Goal: Task Accomplishment & Management: Complete application form

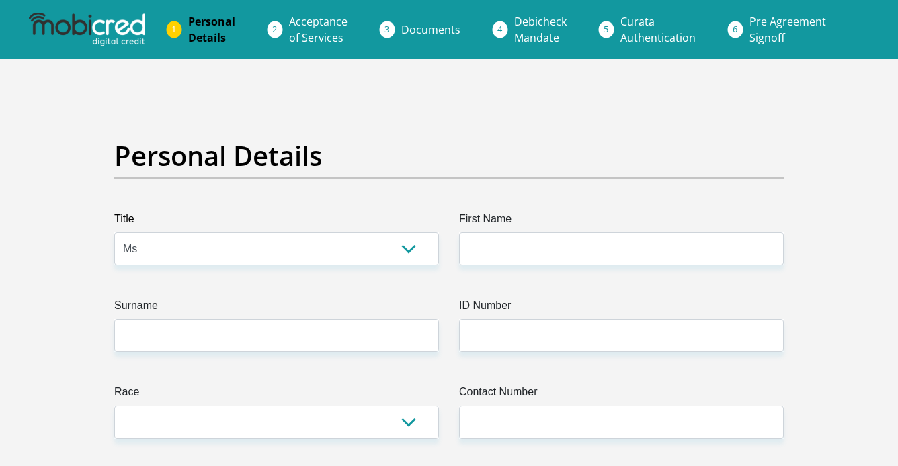
select select "Ms"
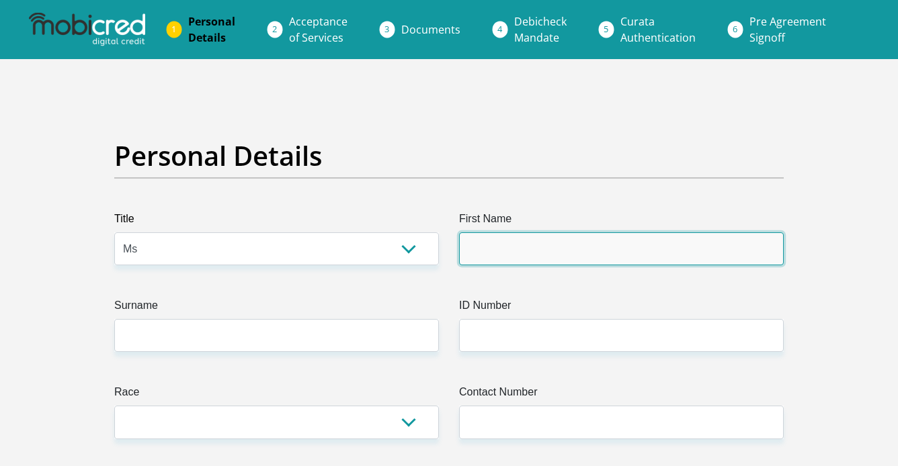
click at [513, 247] on input "First Name" at bounding box center [621, 249] width 325 height 33
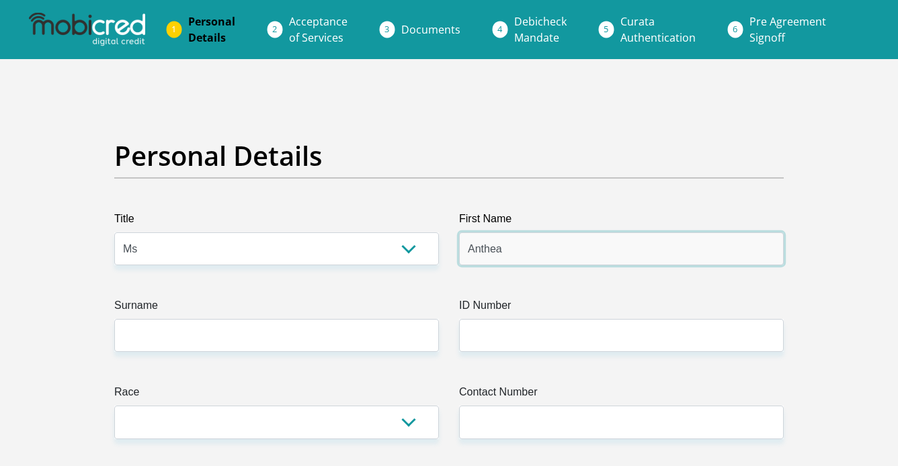
type input "Anthea"
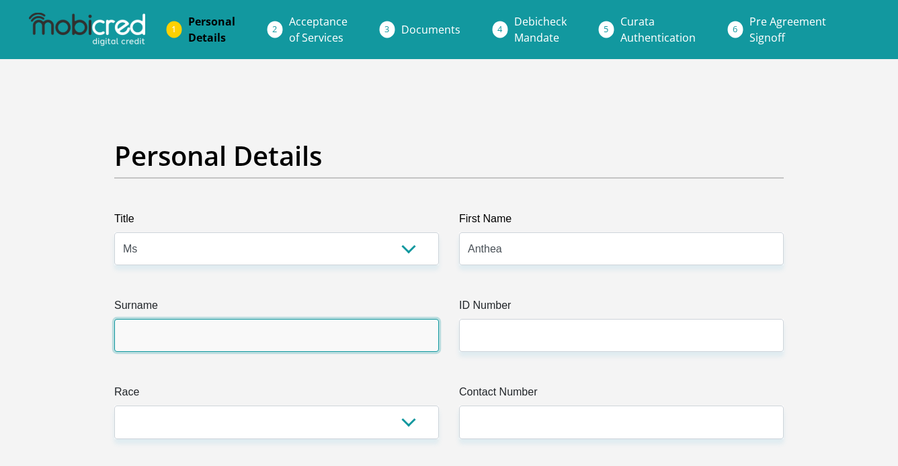
click at [276, 349] on input "Surname" at bounding box center [276, 335] width 325 height 33
type input "Shanmugam"
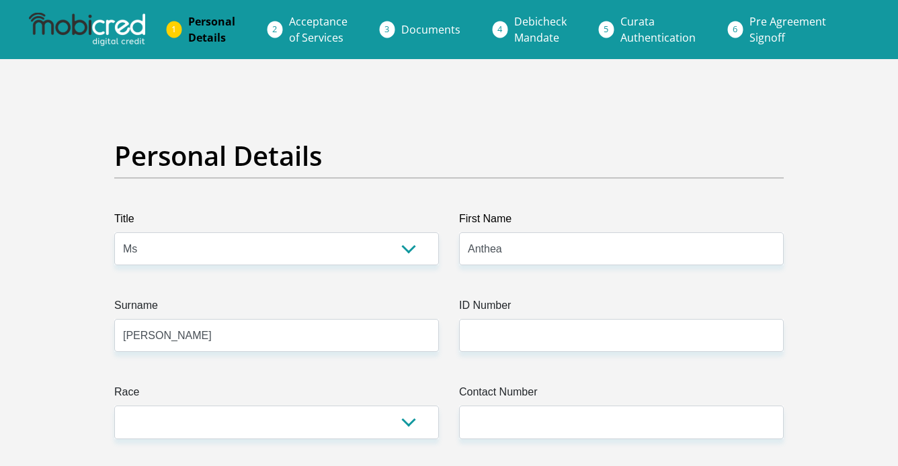
select select "ZAF"
type input "1207 Kirkby Street Queenswood"
type input "Pretoria"
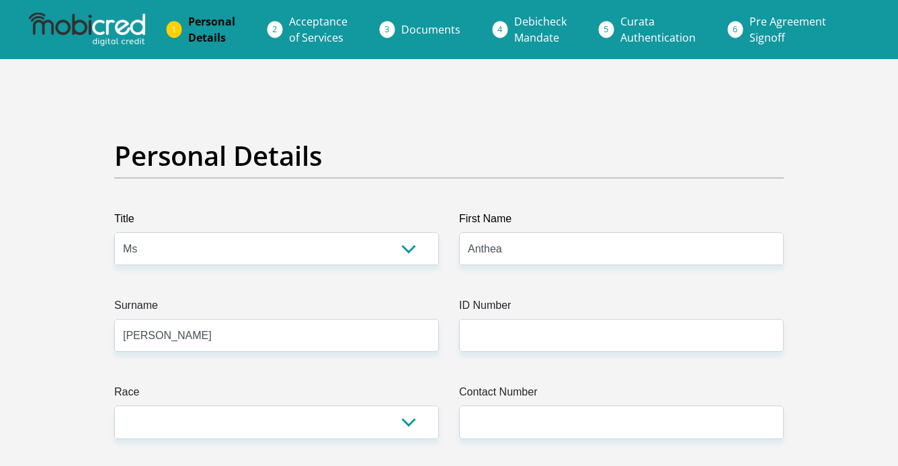
type input "0186"
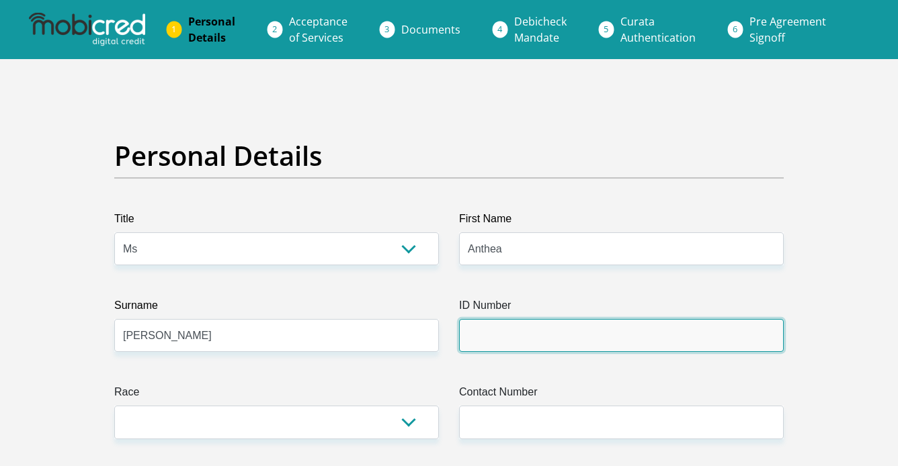
click at [504, 337] on input "ID Number" at bounding box center [621, 335] width 325 height 33
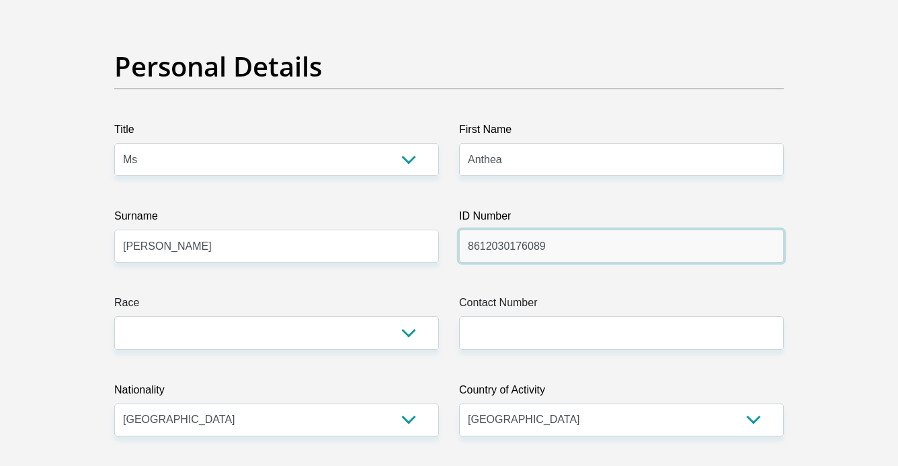
scroll to position [113, 0]
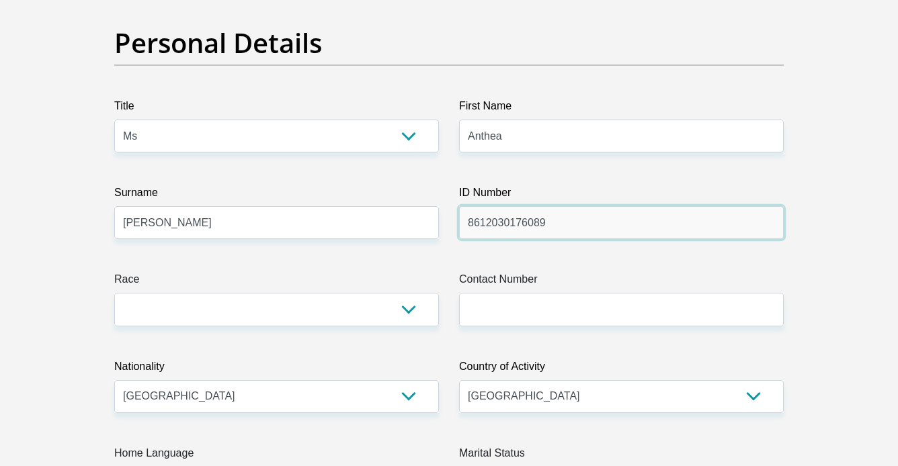
type input "8612030176089"
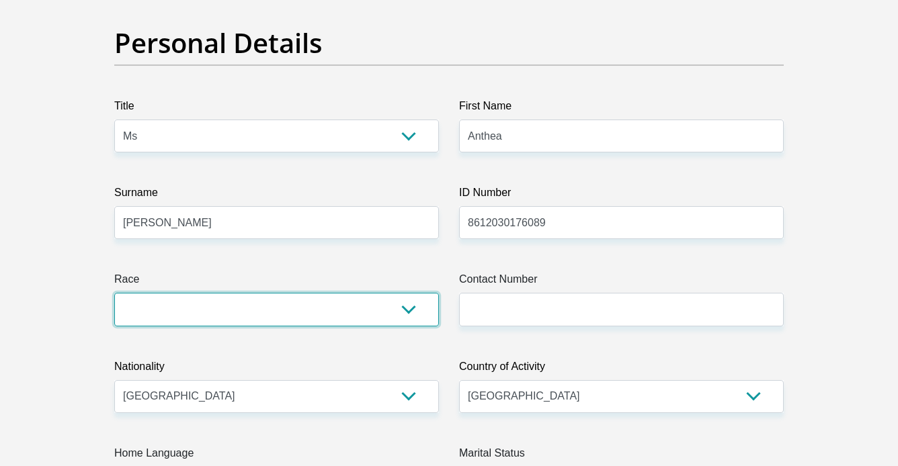
click at [357, 313] on select "Black Coloured Indian White Other" at bounding box center [276, 309] width 325 height 33
select select "3"
click at [114, 293] on select "Black Coloured Indian White Other" at bounding box center [276, 309] width 325 height 33
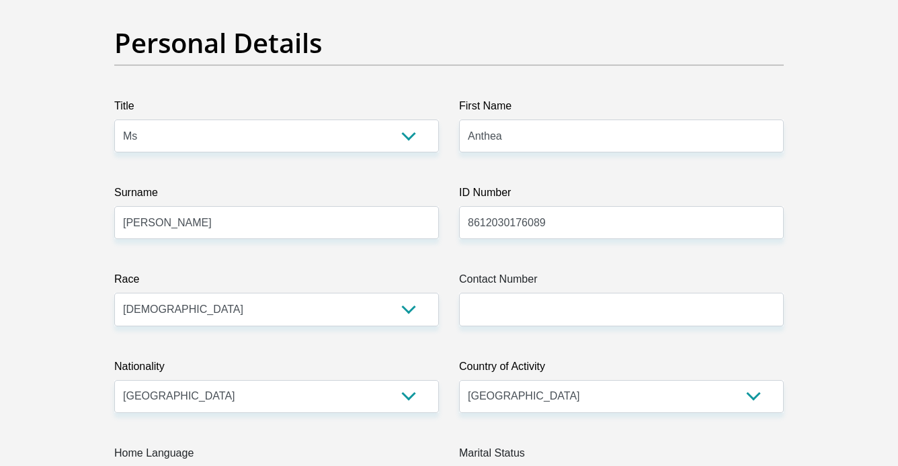
click at [534, 286] on label "Contact Number" at bounding box center [621, 283] width 325 height 22
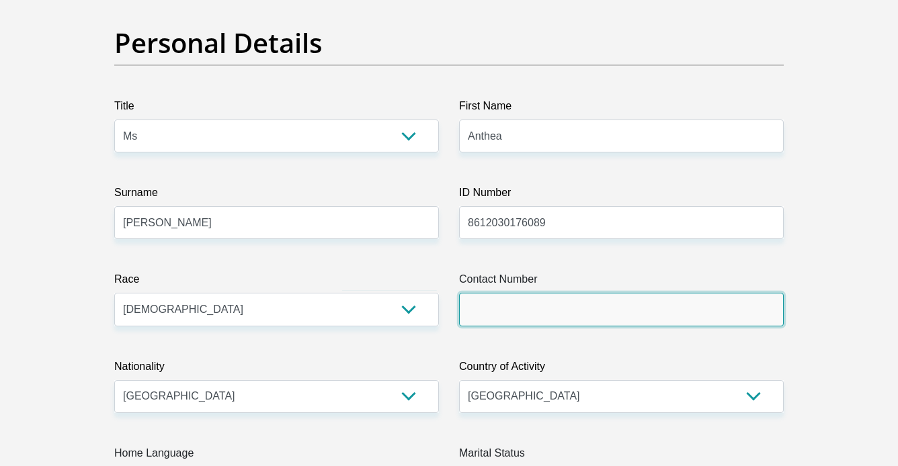
click at [534, 293] on input "Contact Number" at bounding box center [621, 309] width 325 height 33
click at [533, 298] on input "Contact Number" at bounding box center [621, 309] width 325 height 33
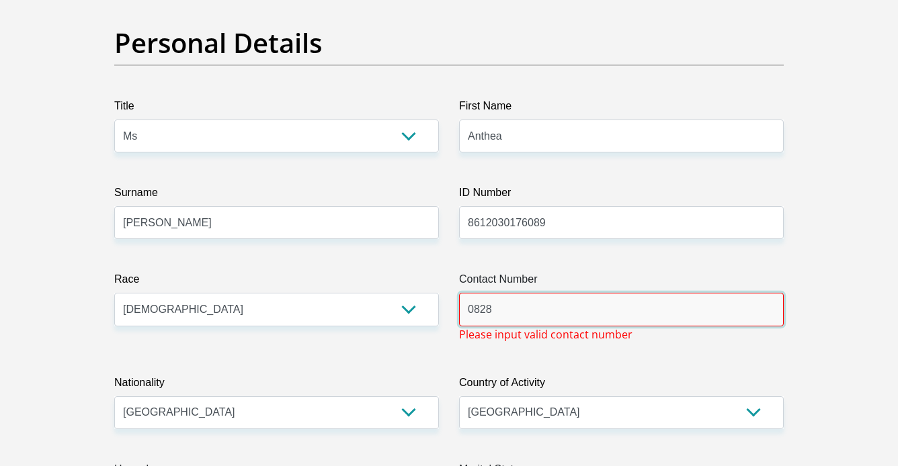
type input "0828801212"
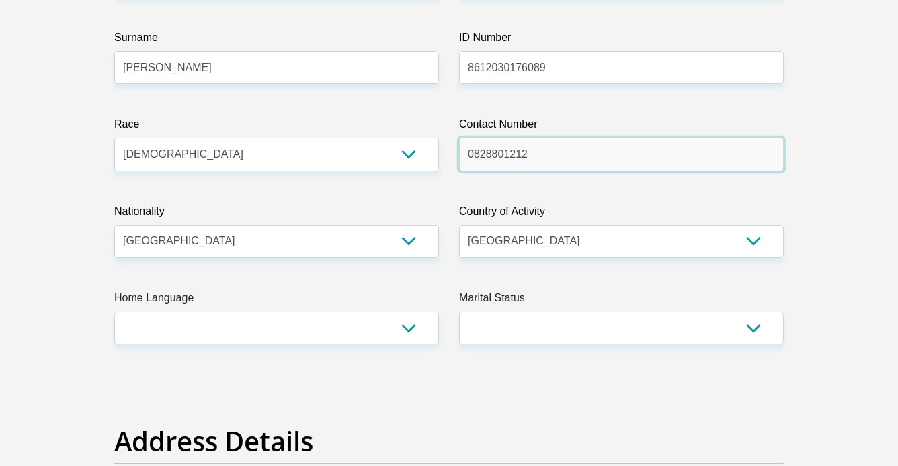
scroll to position [267, 0]
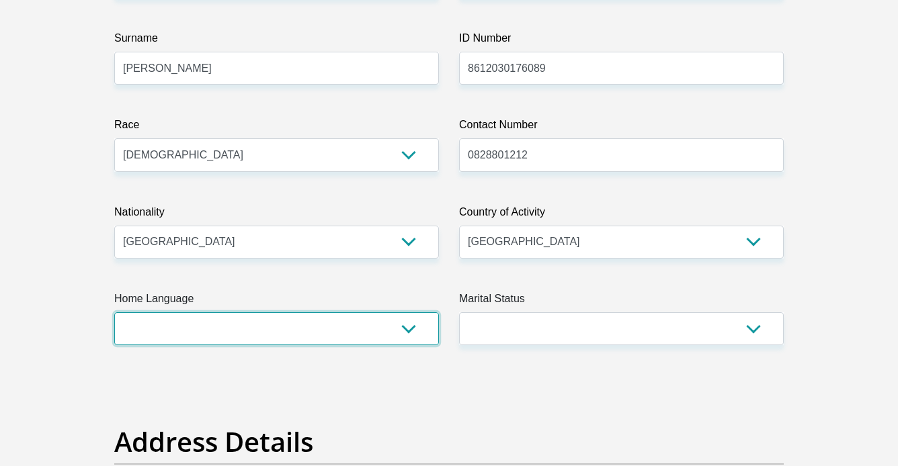
click at [409, 327] on select "Afrikaans English Sepedi South Ndebele Southern Sotho Swati Tsonga Tswana Venda…" at bounding box center [276, 329] width 325 height 33
select select "eng"
click at [114, 313] on select "Afrikaans English Sepedi South Ndebele Southern Sotho Swati Tsonga Tswana Venda…" at bounding box center [276, 329] width 325 height 33
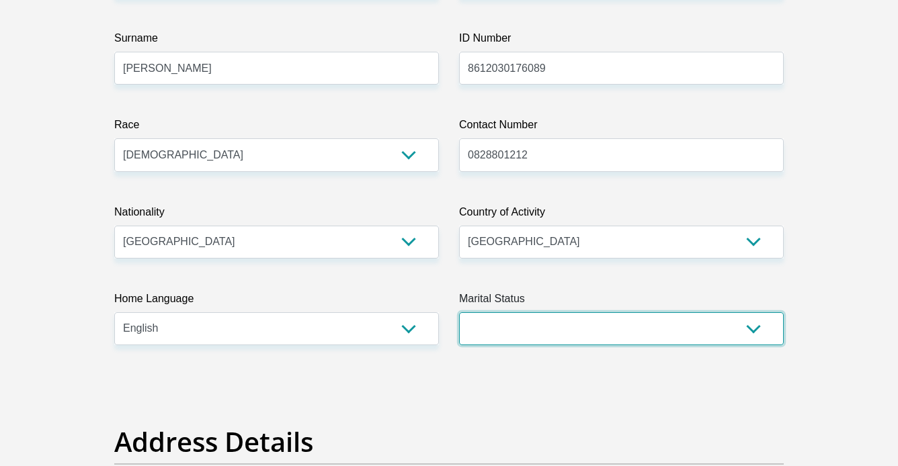
click at [561, 339] on select "Married ANC Single Divorced Widowed Married COP or Customary Law" at bounding box center [621, 329] width 325 height 33
select select "2"
click at [459, 313] on select "Married ANC Single Divorced Widowed Married COP or Customary Law" at bounding box center [621, 329] width 325 height 33
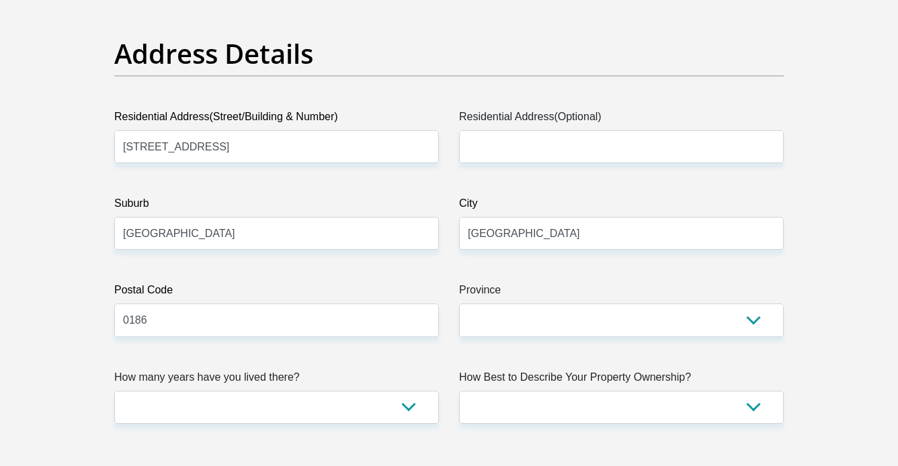
scroll to position [663, 0]
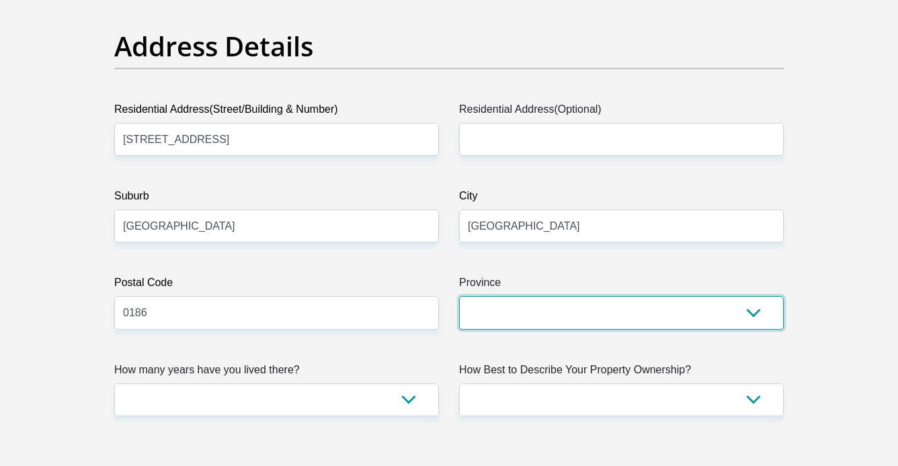
click at [586, 321] on select "Eastern Cape Free State Gauteng KwaZulu-Natal Limpopo Mpumalanga Northern Cape …" at bounding box center [621, 312] width 325 height 33
select select "Gauteng"
click at [459, 296] on select "Eastern Cape Free State Gauteng KwaZulu-Natal Limpopo Mpumalanga Northern Cape …" at bounding box center [621, 312] width 325 height 33
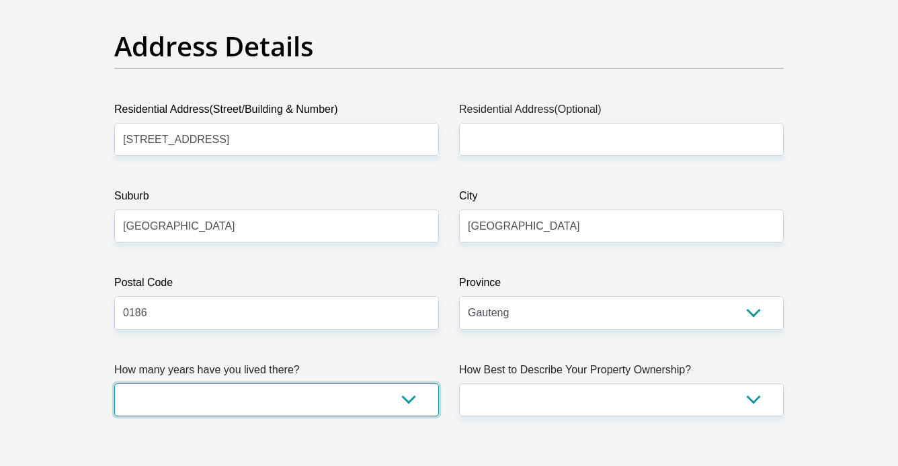
click at [407, 401] on select "less than 1 year 1-3 years 3-5 years 5+ years" at bounding box center [276, 400] width 325 height 33
select select "5"
click at [114, 384] on select "less than 1 year 1-3 years 3-5 years 5+ years" at bounding box center [276, 400] width 325 height 33
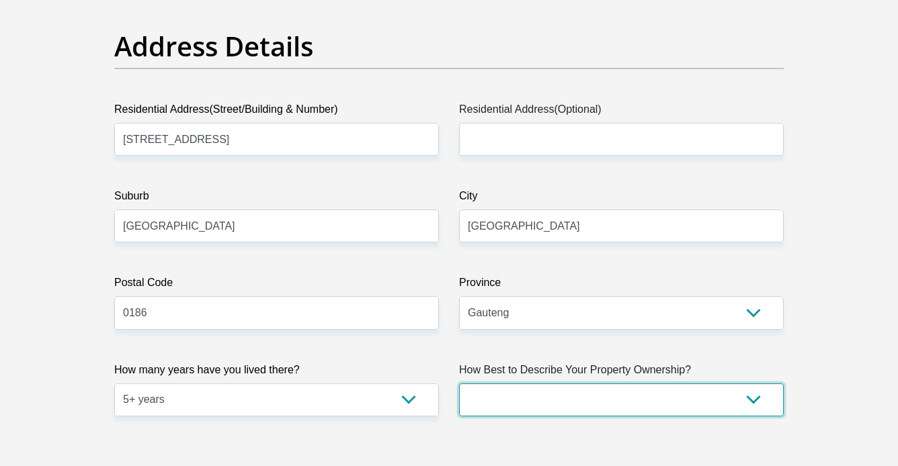
click at [603, 395] on select "Owned Rented Family Owned Company Dwelling" at bounding box center [621, 400] width 325 height 33
click at [459, 384] on select "Owned Rented Family Owned Company Dwelling" at bounding box center [621, 400] width 325 height 33
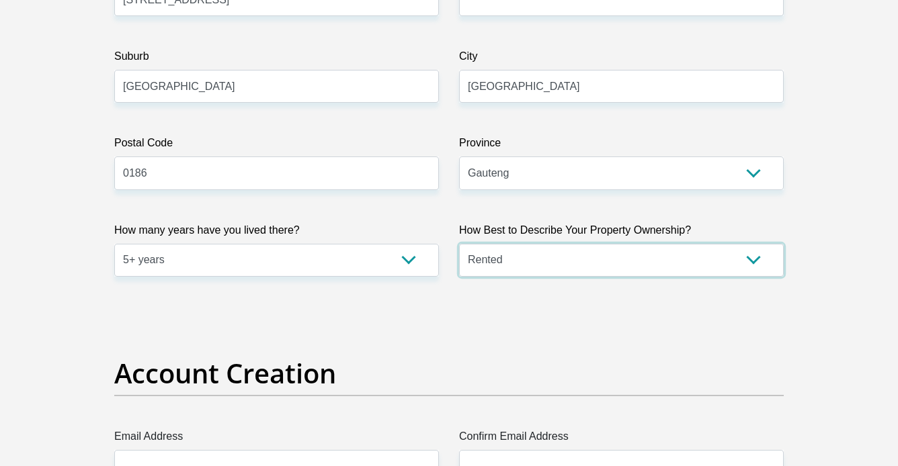
scroll to position [802, 0]
click at [686, 269] on select "Owned Rented Family Owned Company Dwelling" at bounding box center [621, 261] width 325 height 33
select select "parents"
click at [459, 245] on select "Owned Rented Family Owned Company Dwelling" at bounding box center [621, 261] width 325 height 33
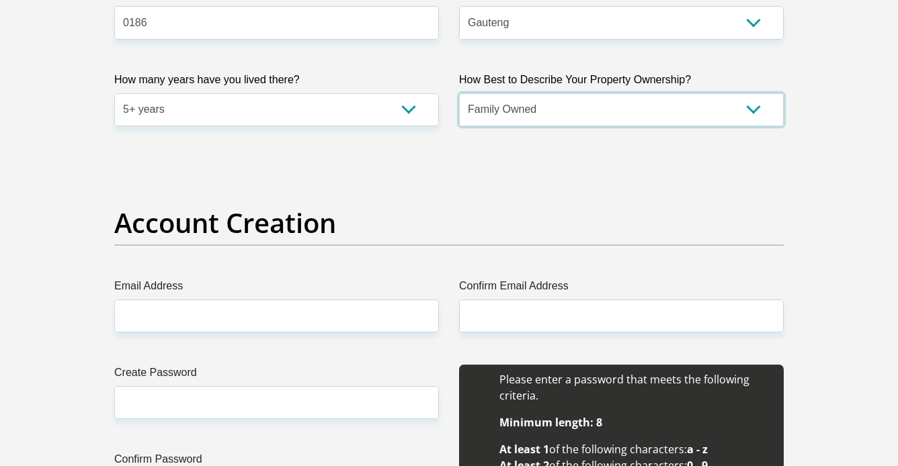
scroll to position [953, 0]
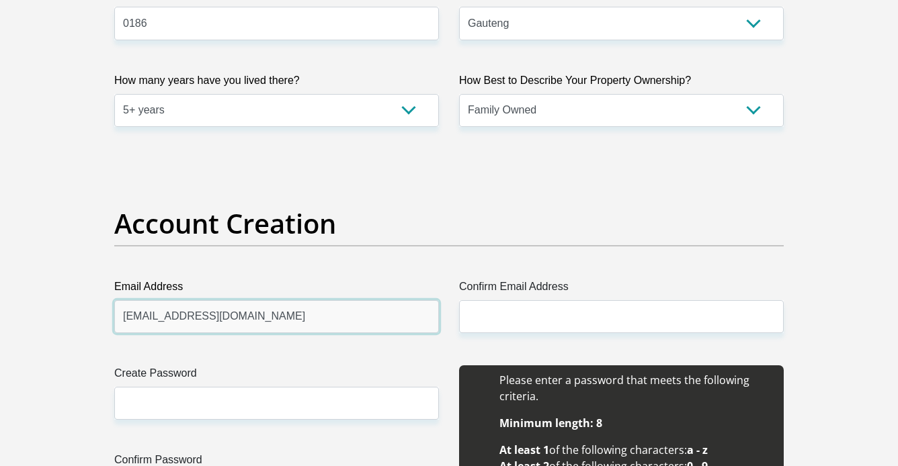
type input "anthea.shan@gmail.com"
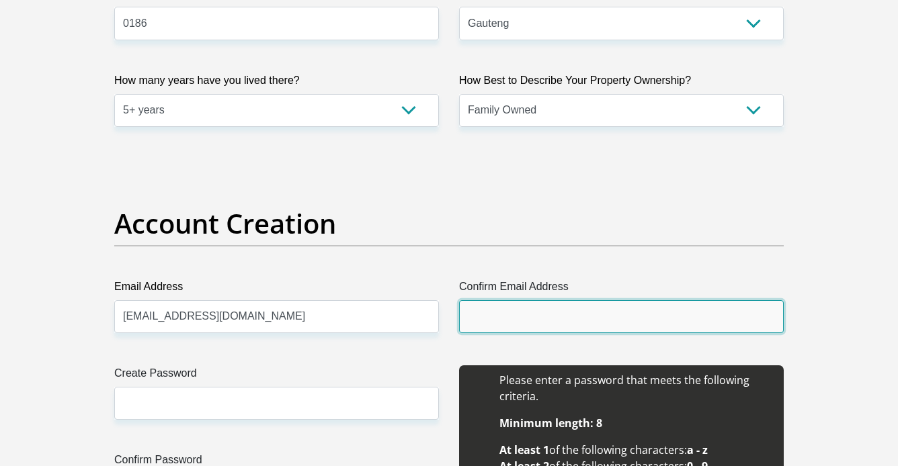
click at [495, 323] on input "Confirm Email Address" at bounding box center [621, 316] width 325 height 33
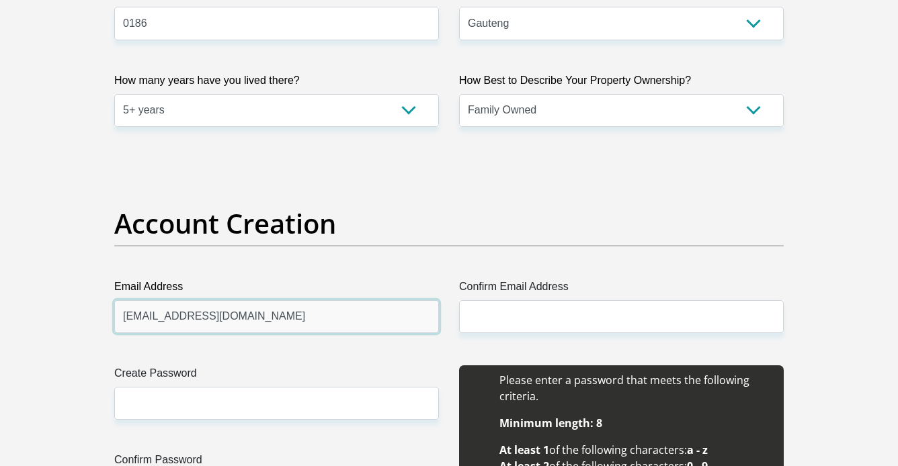
click at [231, 304] on input "anthea.shan@gmail.com" at bounding box center [276, 316] width 325 height 33
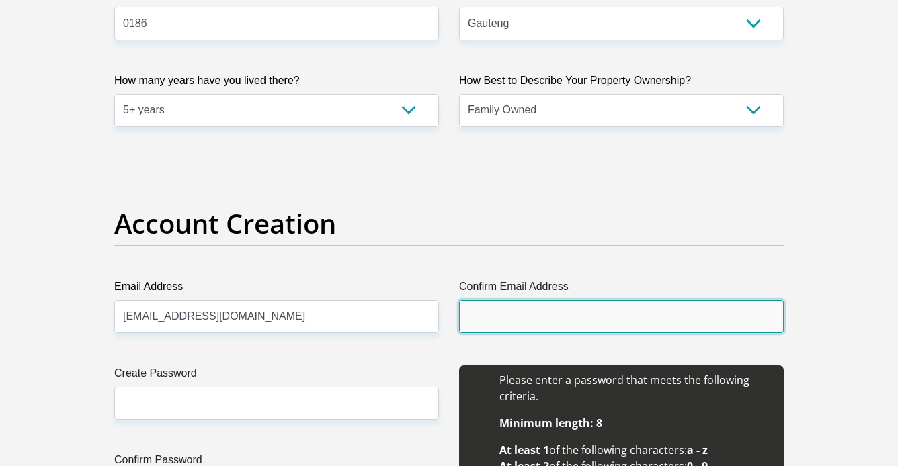
paste input "anthea.shan@gmail.com"
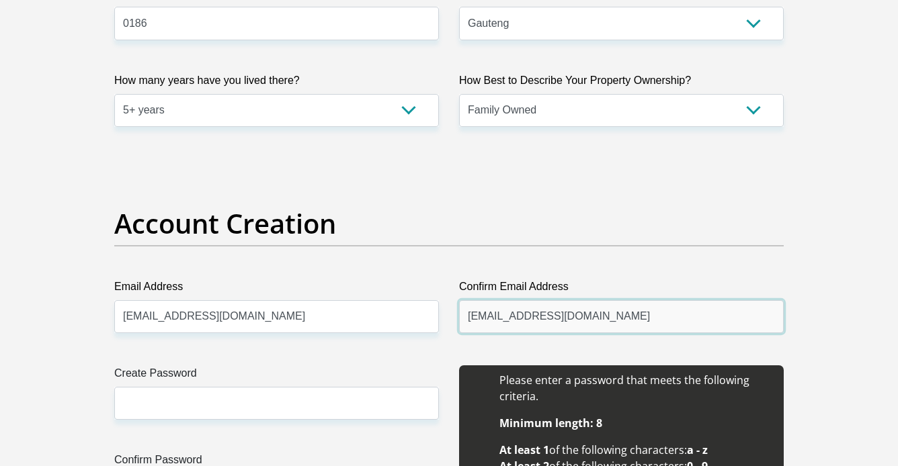
type input "anthea.shan@gmail.com"
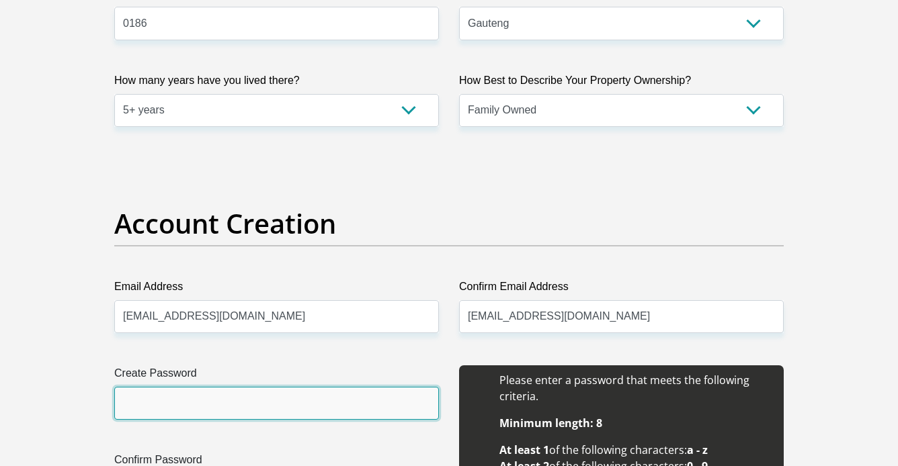
click at [281, 405] on input "Create Password" at bounding box center [276, 403] width 325 height 33
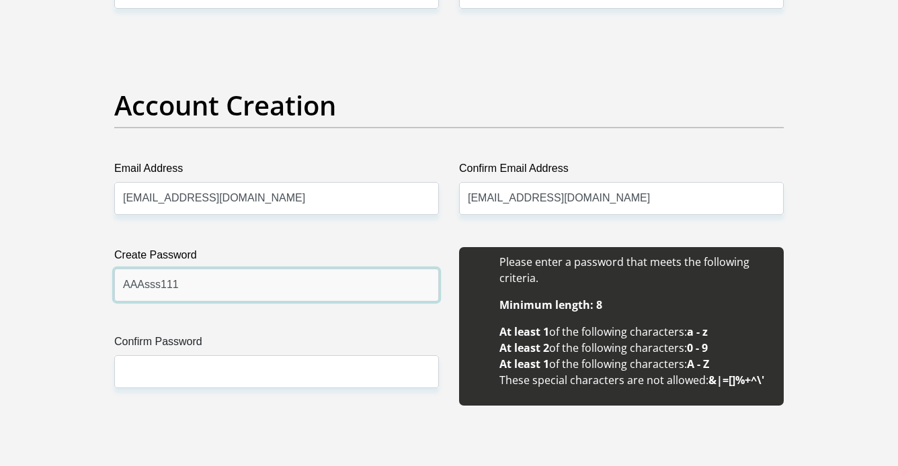
scroll to position [1072, 0]
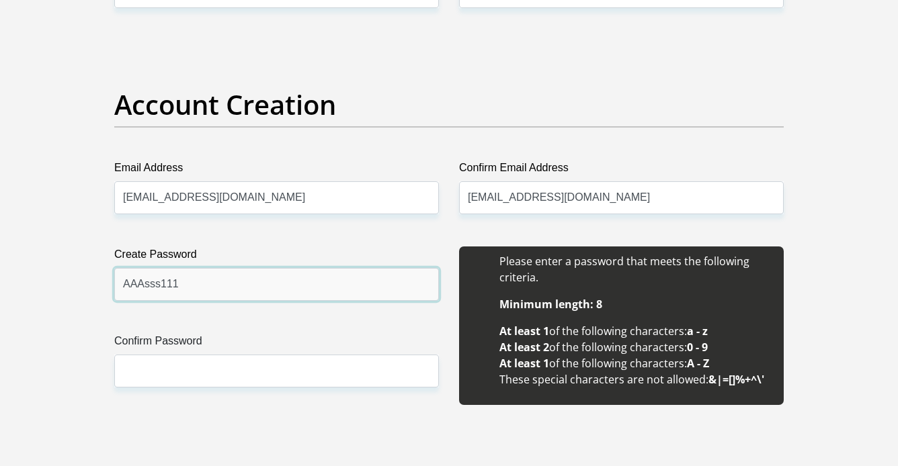
type input "AAAsss111"
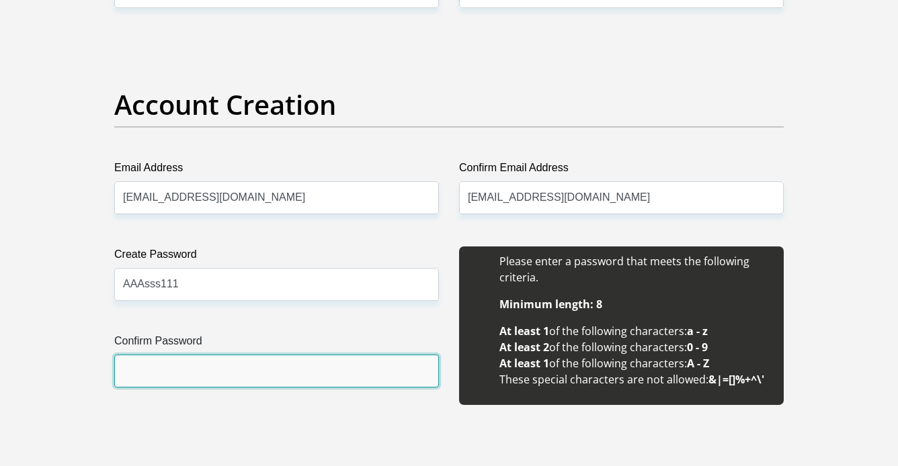
click at [280, 372] on input "Confirm Password" at bounding box center [276, 371] width 325 height 33
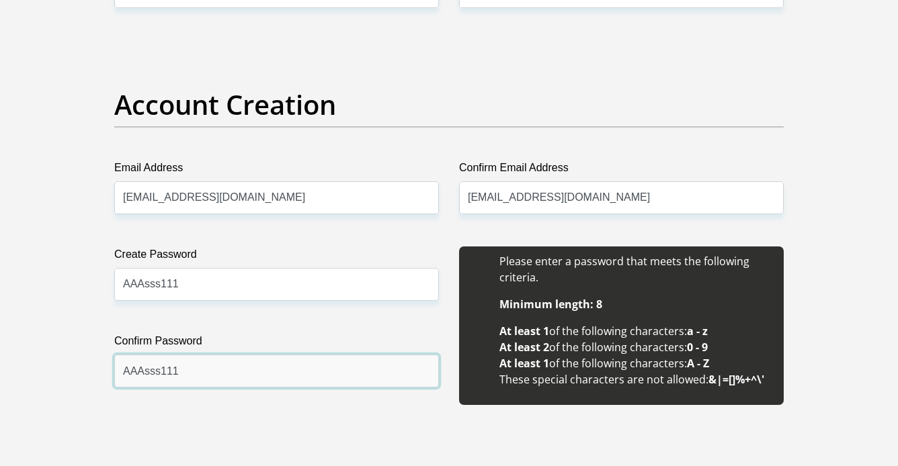
type input "AAAsss111"
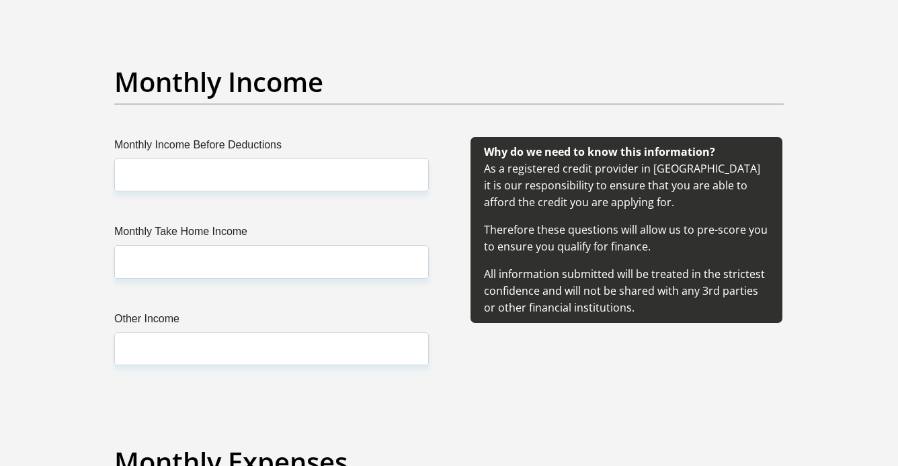
scroll to position [1506, 0]
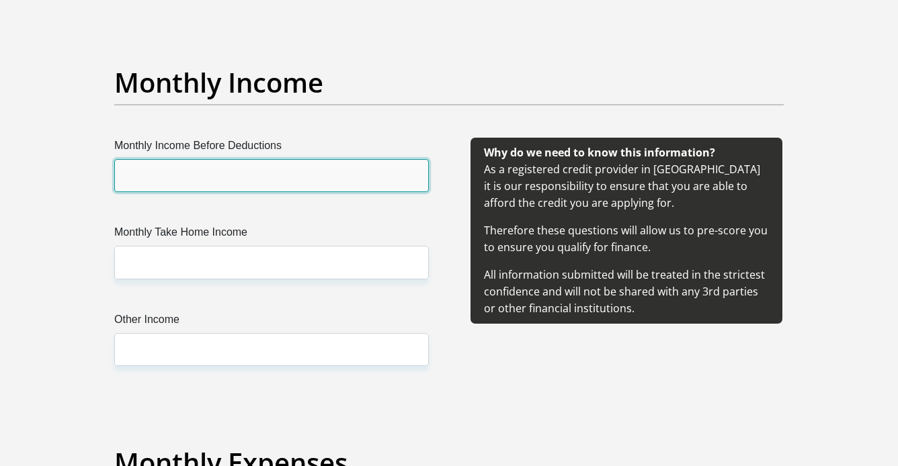
click at [371, 175] on input "Monthly Income Before Deductions" at bounding box center [271, 175] width 315 height 33
type input "50000"
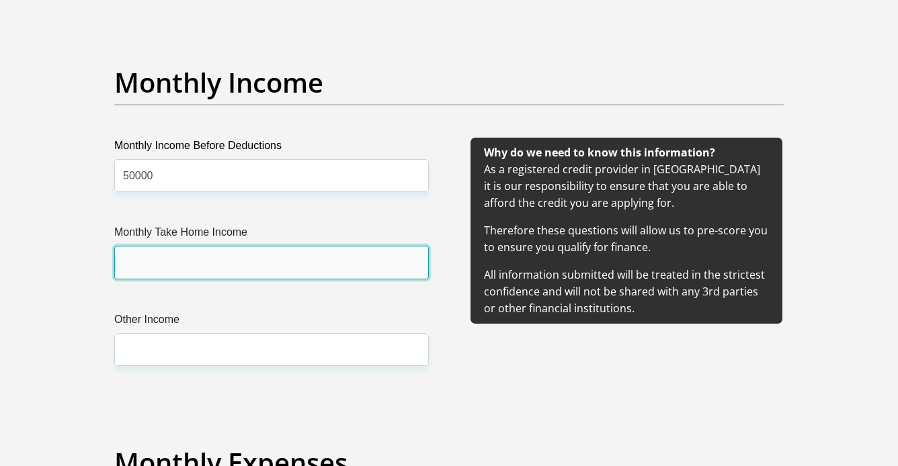
click at [260, 278] on input "Monthly Take Home Income" at bounding box center [271, 262] width 315 height 33
type input "40000"
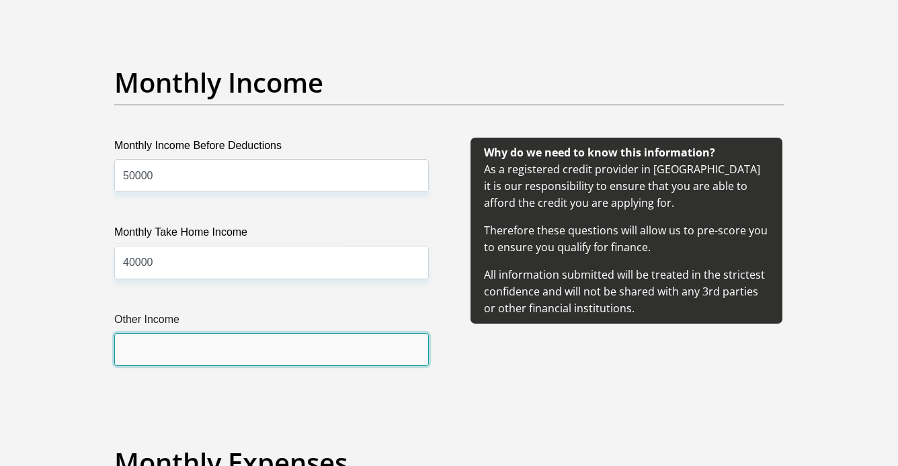
click at [208, 346] on input "Other Income" at bounding box center [271, 349] width 315 height 33
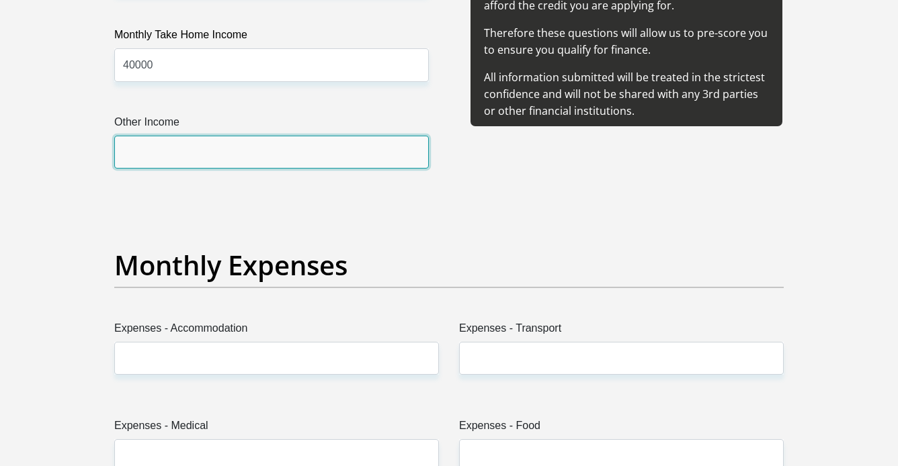
scroll to position [1703, 0]
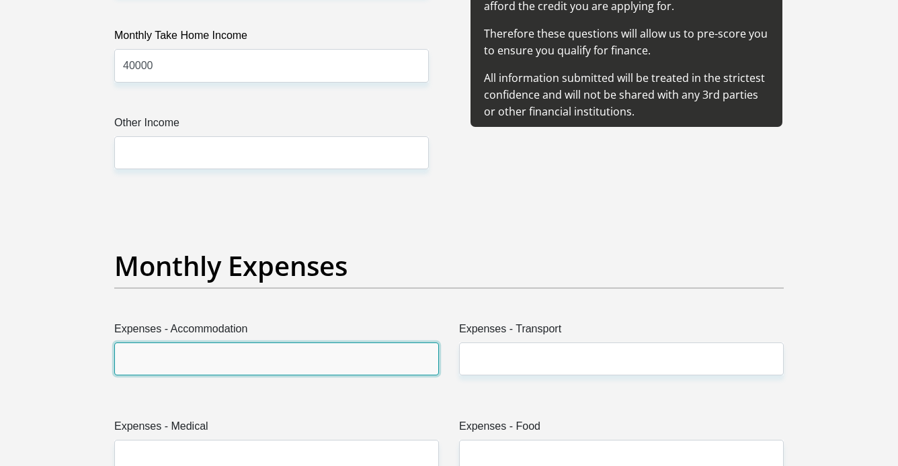
click at [208, 347] on input "Expenses - Accommodation" at bounding box center [276, 359] width 325 height 33
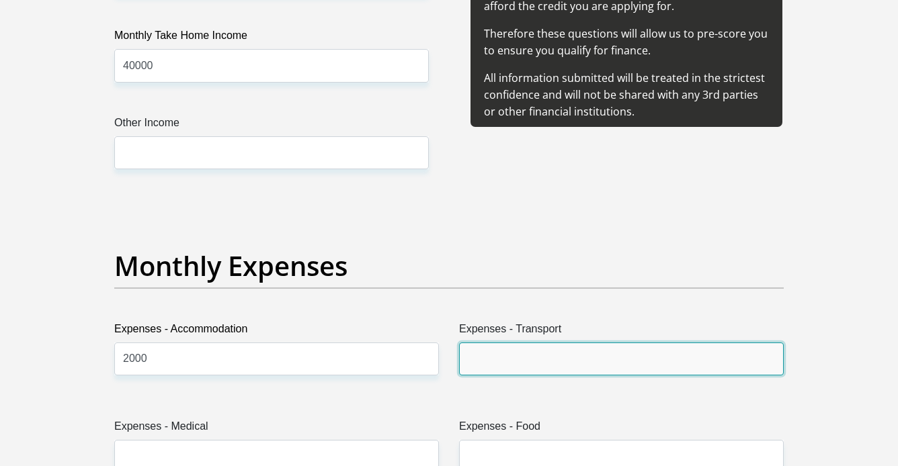
click at [481, 367] on input "Expenses - Transport" at bounding box center [621, 359] width 325 height 33
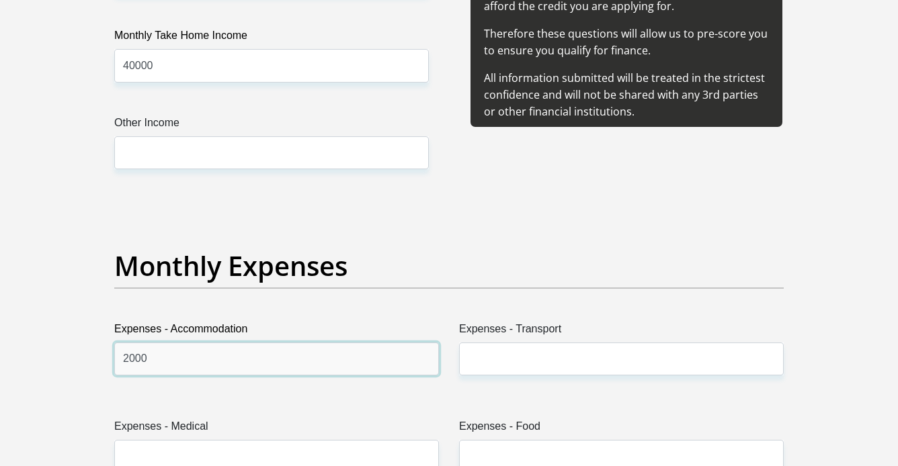
click at [129, 360] on input "2000" at bounding box center [276, 359] width 325 height 33
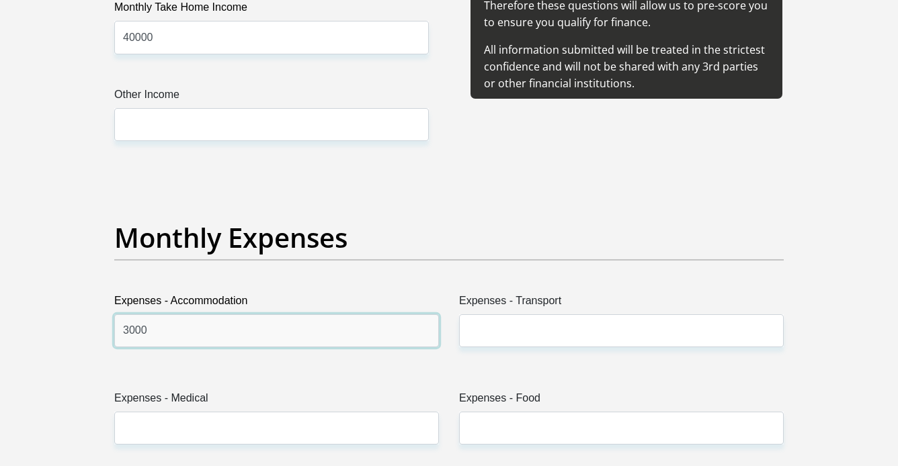
scroll to position [1737, 0]
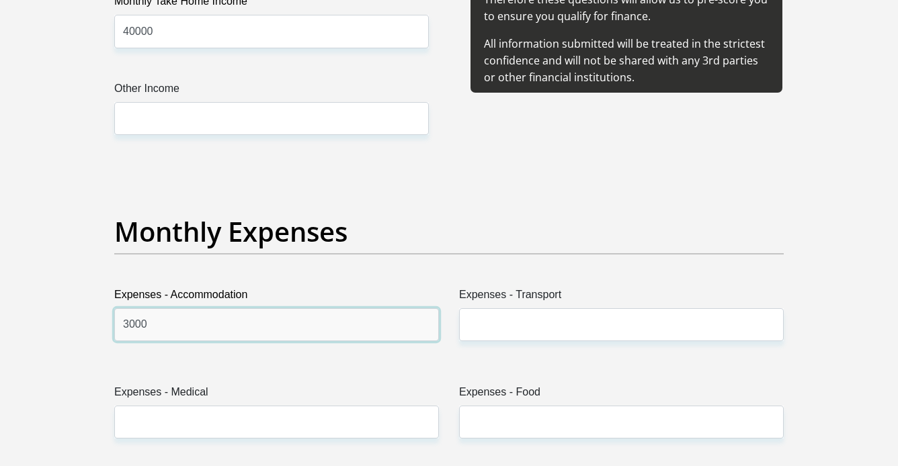
type input "3000"
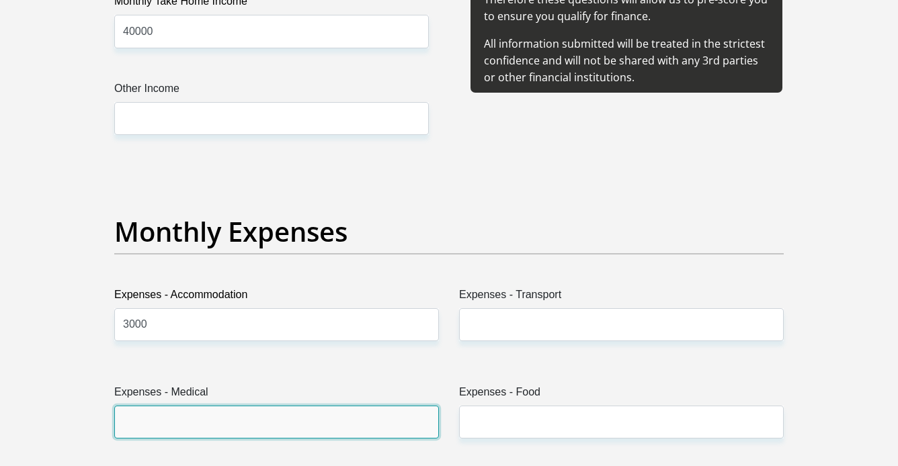
click at [203, 426] on input "Expenses - Medical" at bounding box center [276, 422] width 325 height 33
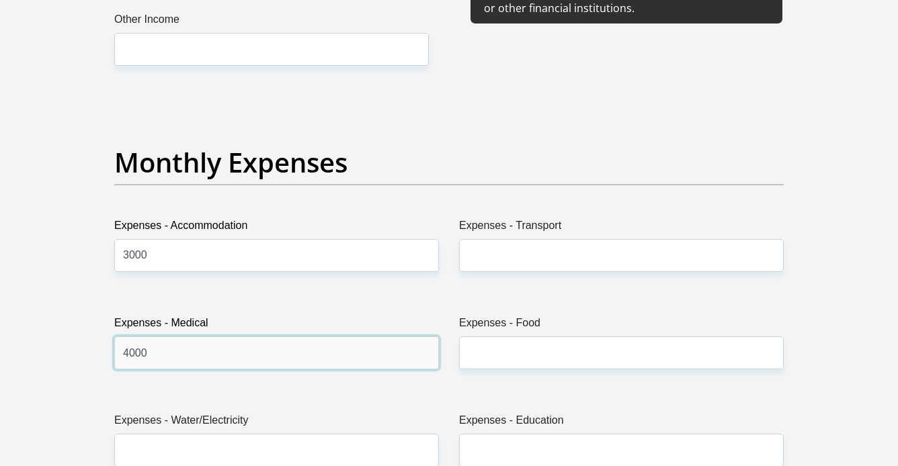
type input "4000"
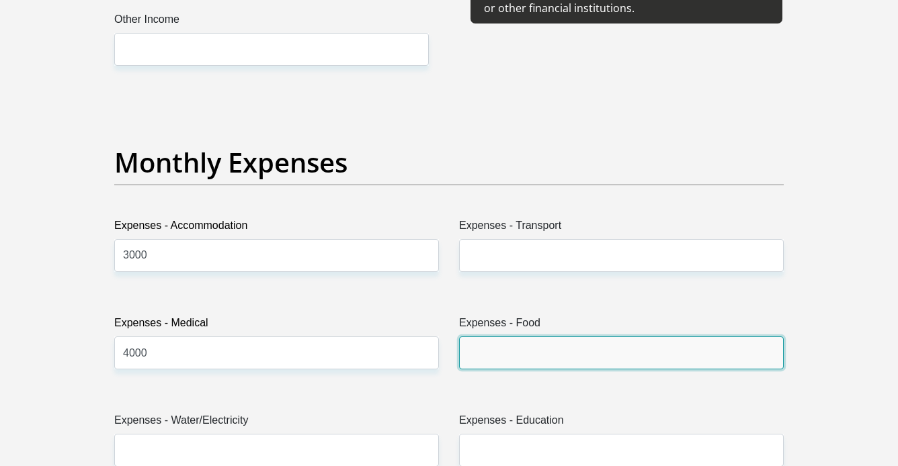
click at [493, 351] on input "Expenses - Food" at bounding box center [621, 353] width 325 height 33
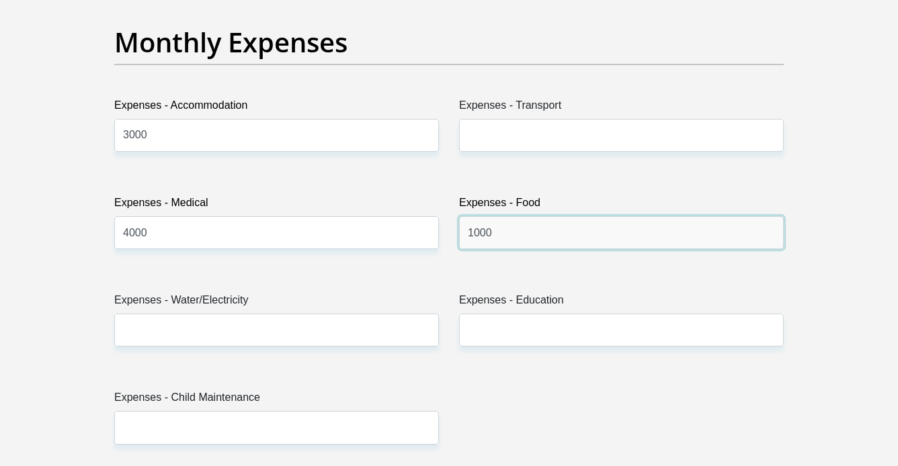
scroll to position [1938, 0]
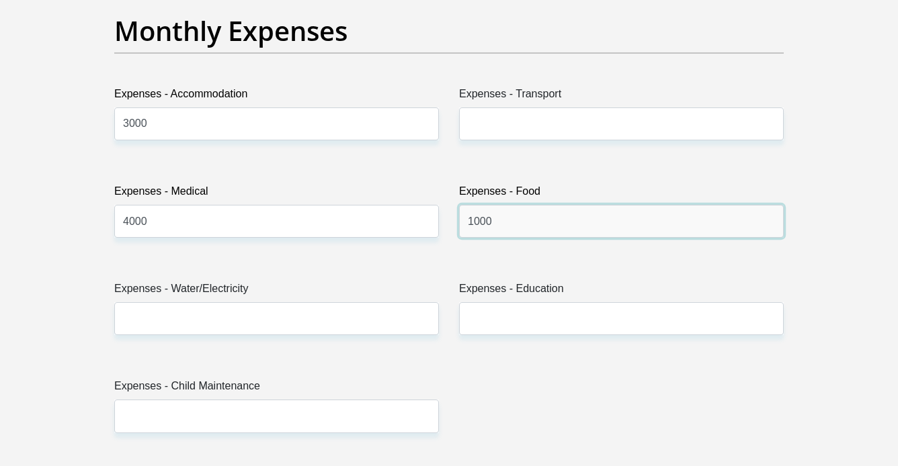
type input "1000"
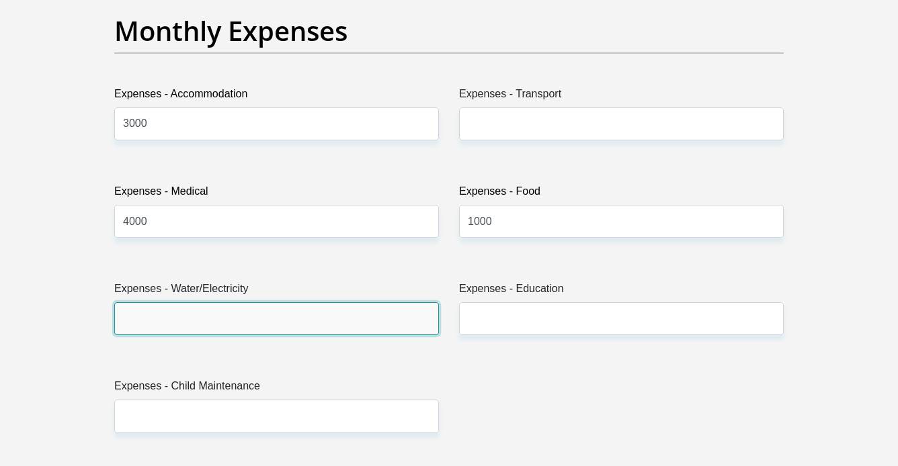
click at [286, 315] on input "Expenses - Water/Electricity" at bounding box center [276, 318] width 325 height 33
type input "1"
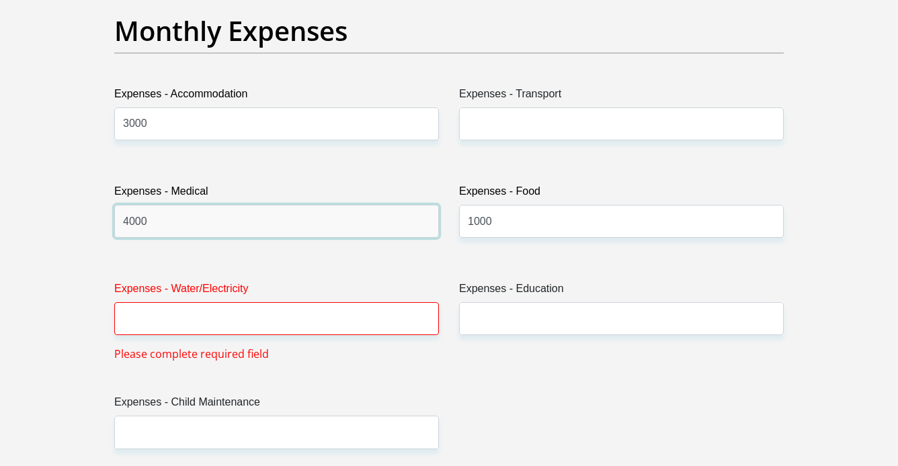
click at [332, 225] on input "4000" at bounding box center [276, 221] width 325 height 33
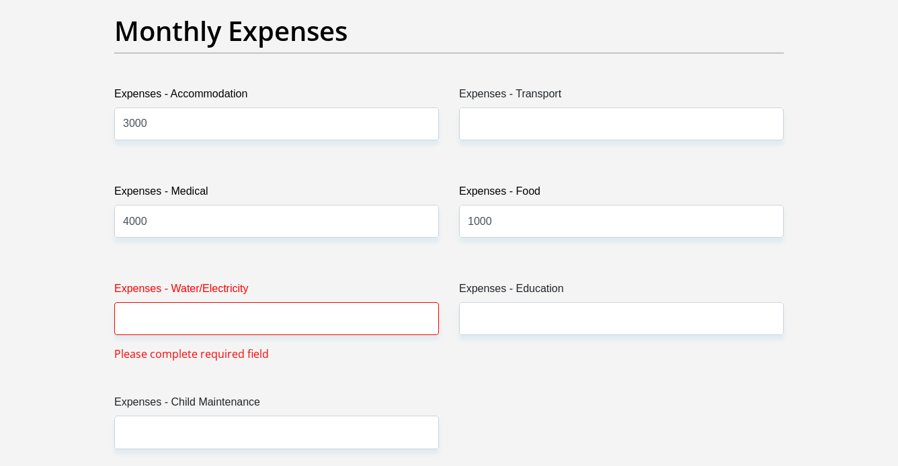
click at [300, 354] on div "Expenses - Water/Electricity Please complete required field" at bounding box center [276, 321] width 345 height 81
click at [286, 319] on input "Expenses - Water/Electricity" at bounding box center [276, 318] width 325 height 33
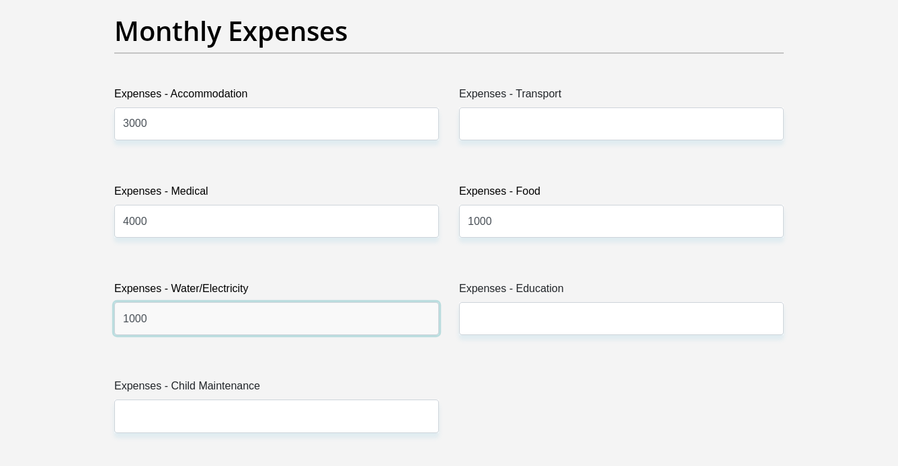
type input "1000"
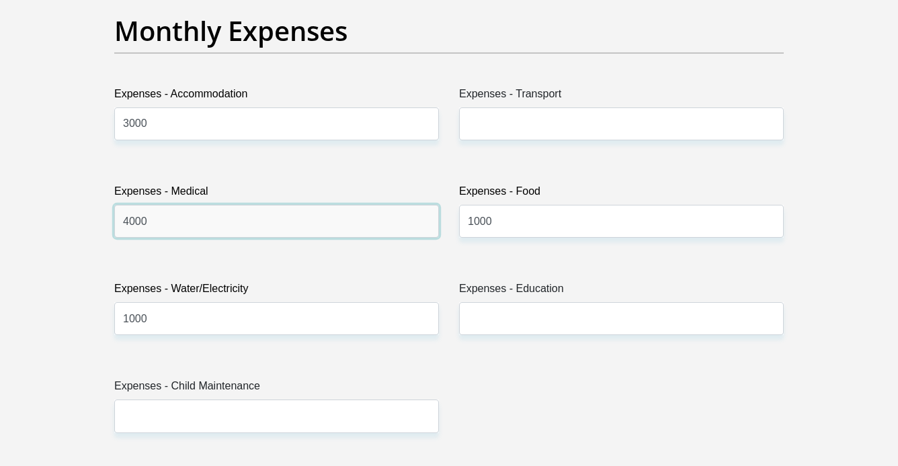
click at [246, 223] on input "4000" at bounding box center [276, 221] width 325 height 33
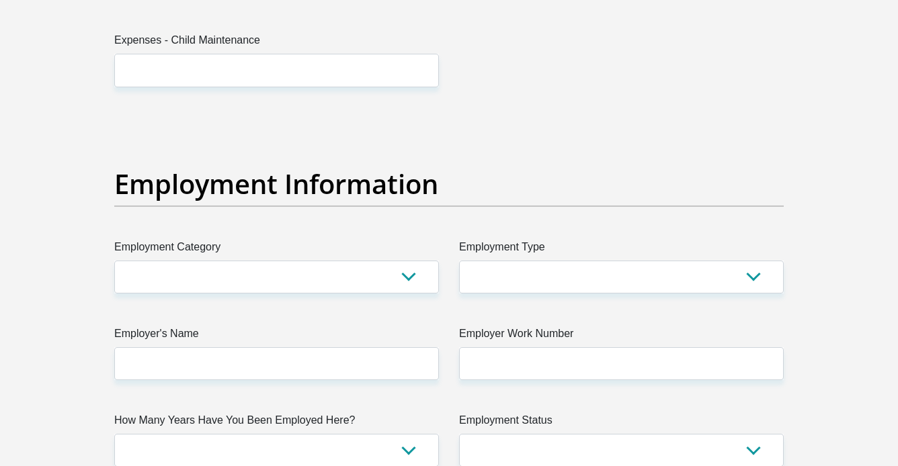
scroll to position [2308, 0]
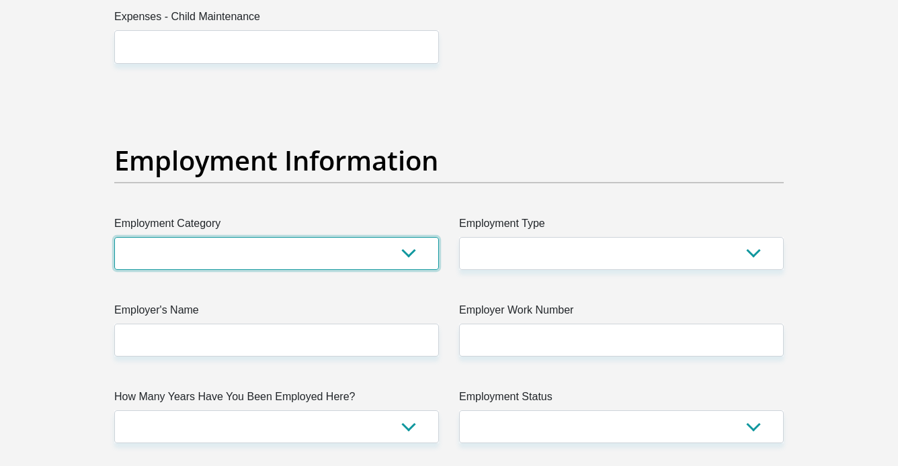
click at [271, 251] on select "AGRICULTURE ALCOHOL & TOBACCO CONSTRUCTION MATERIALS METALLURGY EQUIPMENT FOR R…" at bounding box center [276, 253] width 325 height 33
click at [409, 241] on select "AGRICULTURE ALCOHOL & TOBACCO CONSTRUCTION MATERIALS METALLURGY EQUIPMENT FOR R…" at bounding box center [276, 253] width 325 height 33
select select "75"
click at [114, 237] on select "AGRICULTURE ALCOHOL & TOBACCO CONSTRUCTION MATERIALS METALLURGY EQUIPMENT FOR R…" at bounding box center [276, 253] width 325 height 33
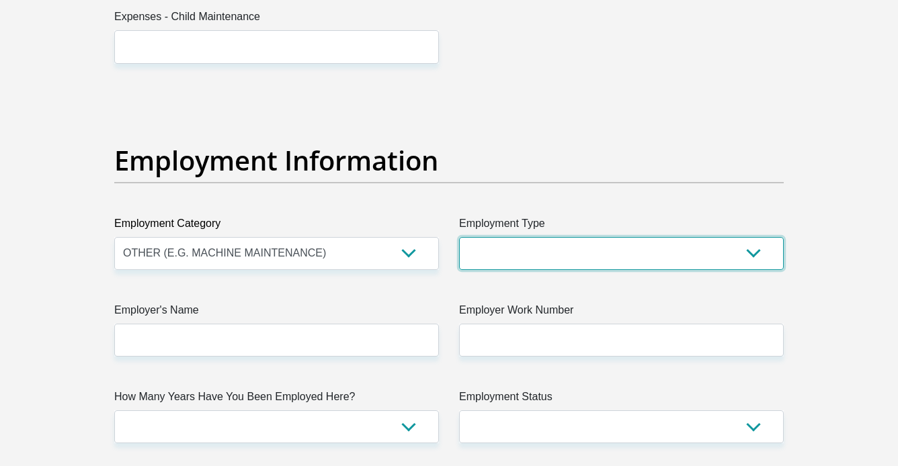
click at [537, 259] on select "College/Lecturer Craft Seller Creative Driver Executive Farmer Forces - Non Com…" at bounding box center [621, 253] width 325 height 33
select select "Unknown/Other"
click at [459, 237] on select "College/Lecturer Craft Seller Creative Driver Executive Farmer Forces - Non Com…" at bounding box center [621, 253] width 325 height 33
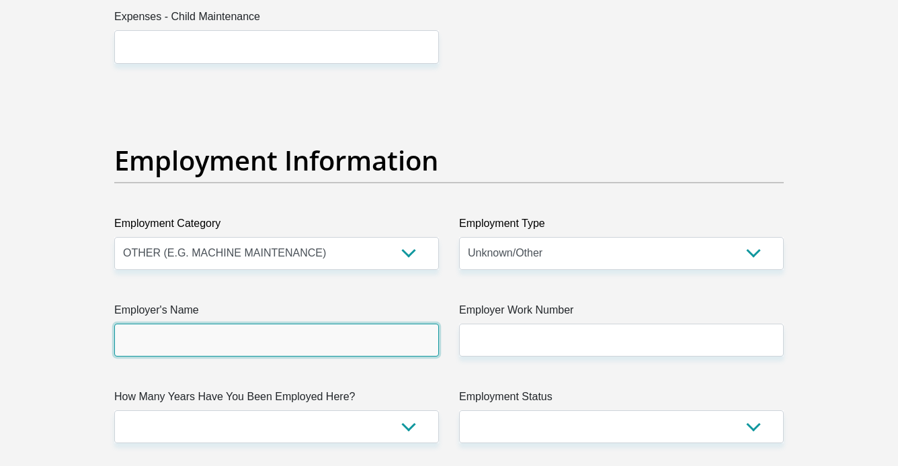
click at [269, 335] on input "Employer's Name" at bounding box center [276, 340] width 325 height 33
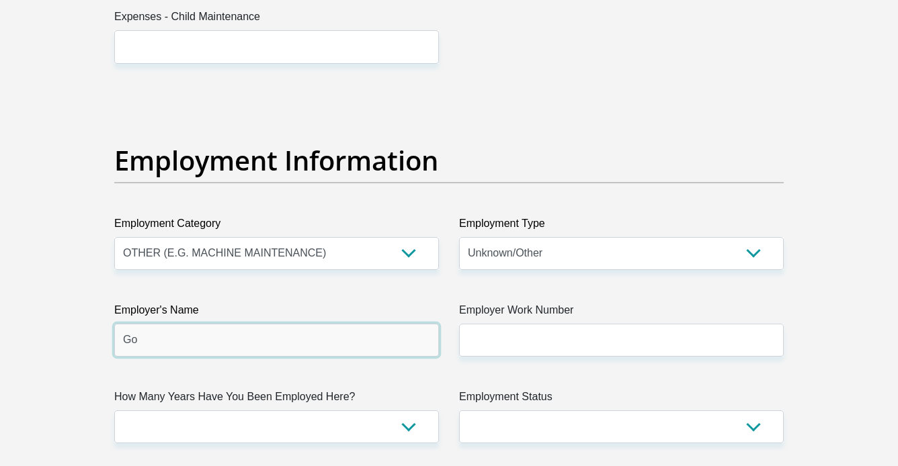
type input "G"
type input "Consutltant"
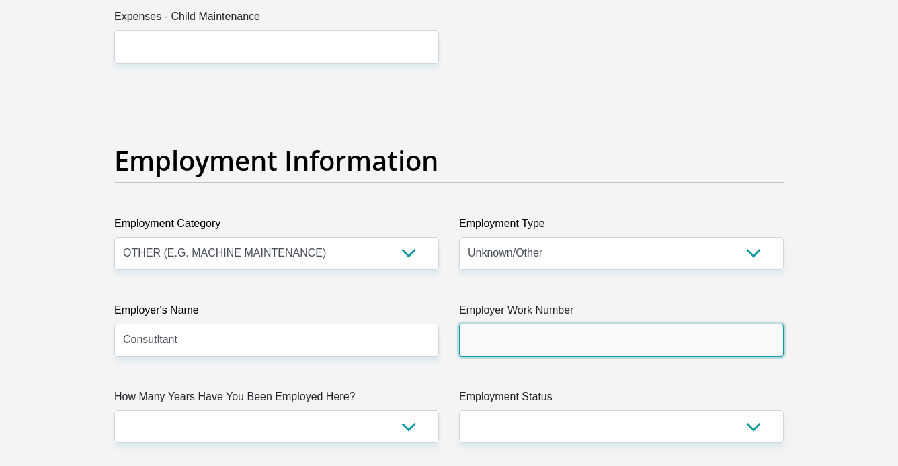
click at [501, 355] on input "Employer Work Number" at bounding box center [621, 340] width 325 height 33
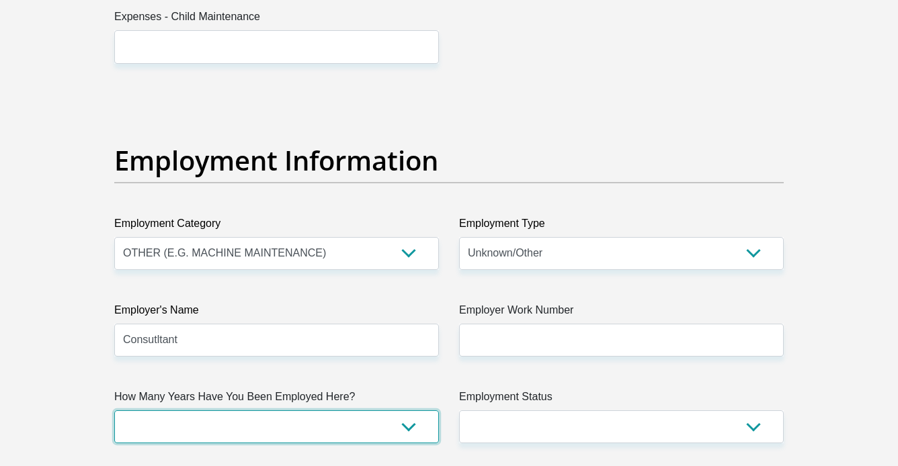
click at [303, 425] on select "less than 1 year 1-3 years 3-5 years 5+ years" at bounding box center [276, 427] width 325 height 33
select select "6"
click at [114, 411] on select "less than 1 year 1-3 years 3-5 years 5+ years" at bounding box center [276, 427] width 325 height 33
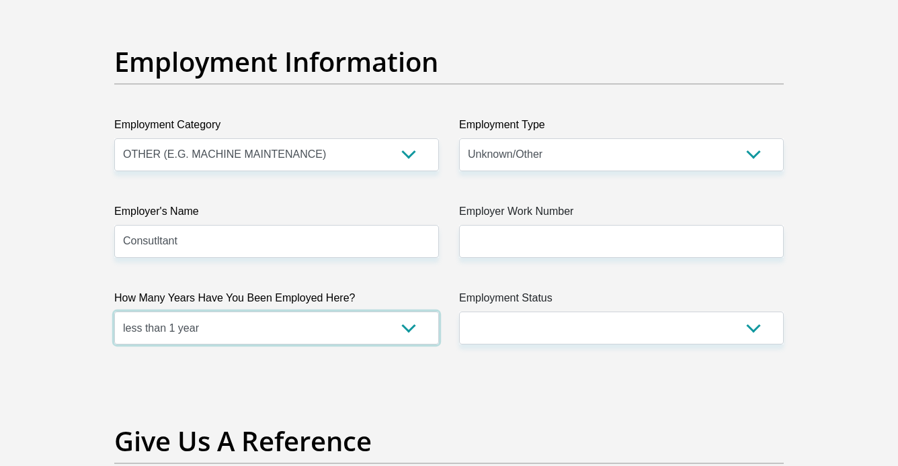
scroll to position [2406, 0]
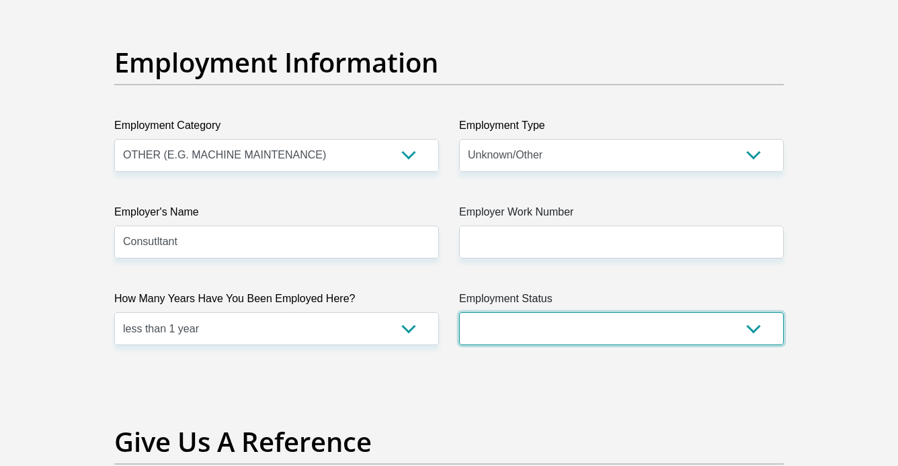
click at [582, 337] on select "Permanent/Full-time Part-time/Casual Contract Worker Self-Employed Housewife Re…" at bounding box center [621, 329] width 325 height 33
select select "4"
click at [459, 313] on select "Permanent/Full-time Part-time/Casual Contract Worker Self-Employed Housewife Re…" at bounding box center [621, 329] width 325 height 33
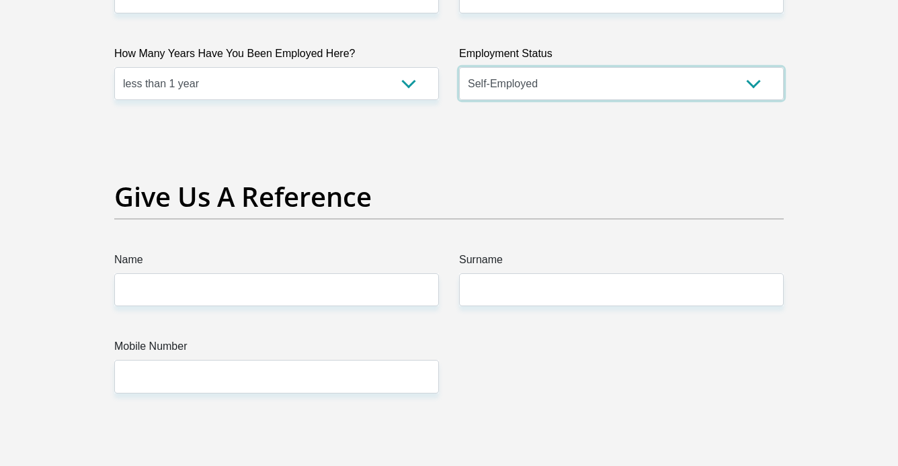
scroll to position [2652, 0]
click at [328, 268] on label "Name" at bounding box center [276, 262] width 325 height 22
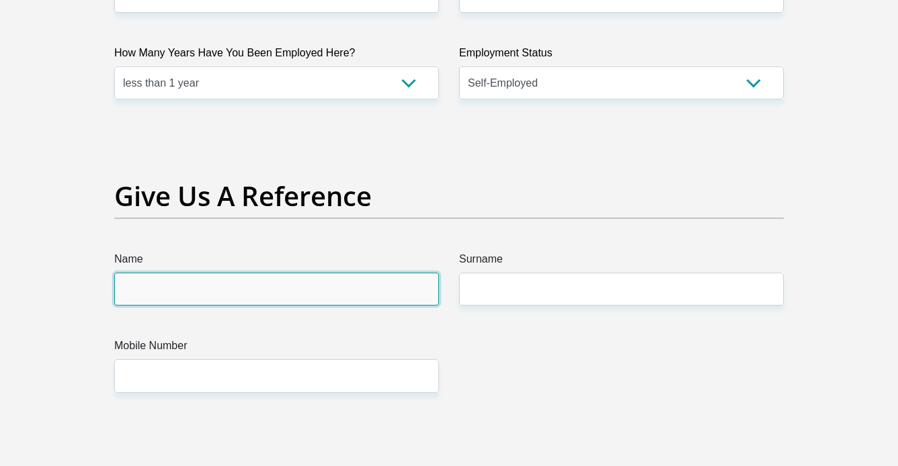
click at [328, 273] on input "Name" at bounding box center [276, 289] width 325 height 33
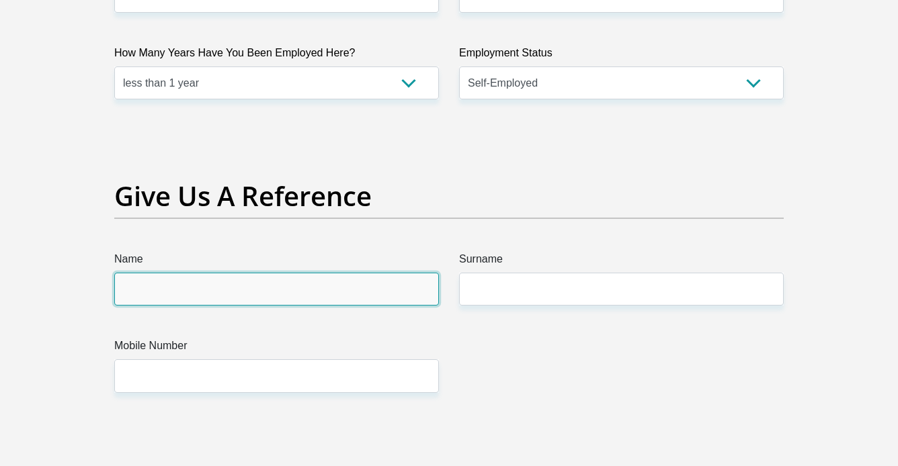
click at [323, 290] on input "Name" at bounding box center [276, 289] width 325 height 33
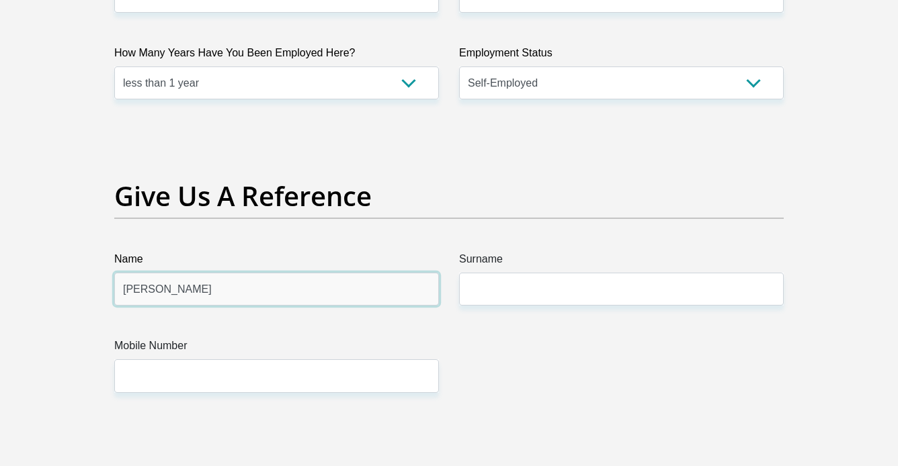
type input "Dennis"
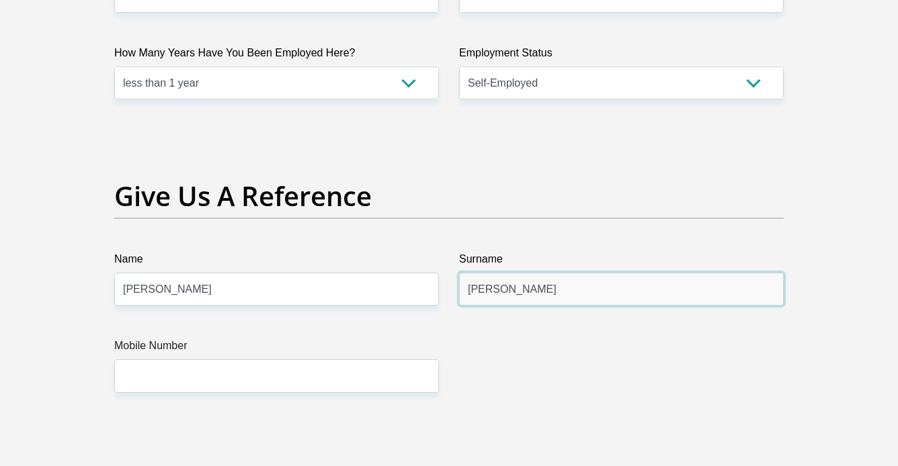
type input "Shanmugam"
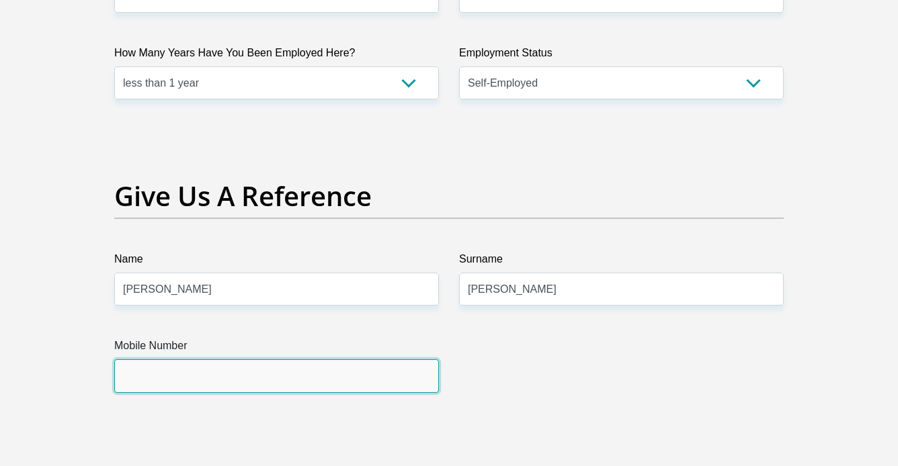
click at [177, 385] on input "Mobile Number" at bounding box center [276, 376] width 325 height 33
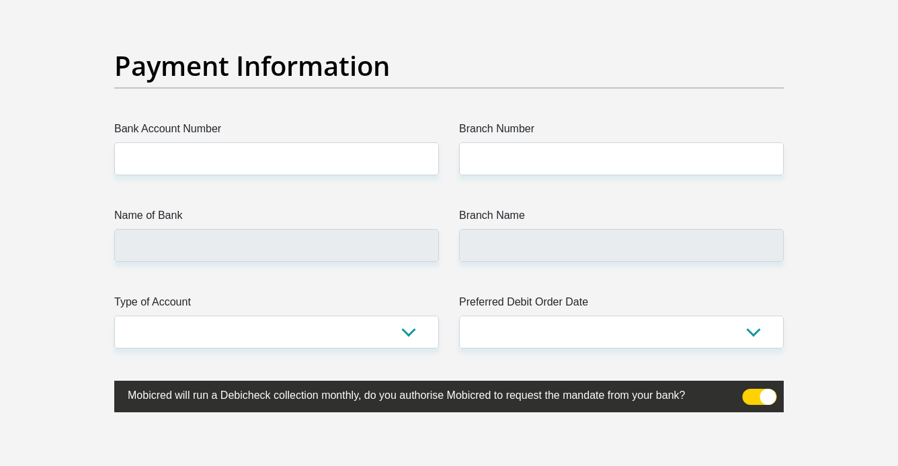
scroll to position [3077, 0]
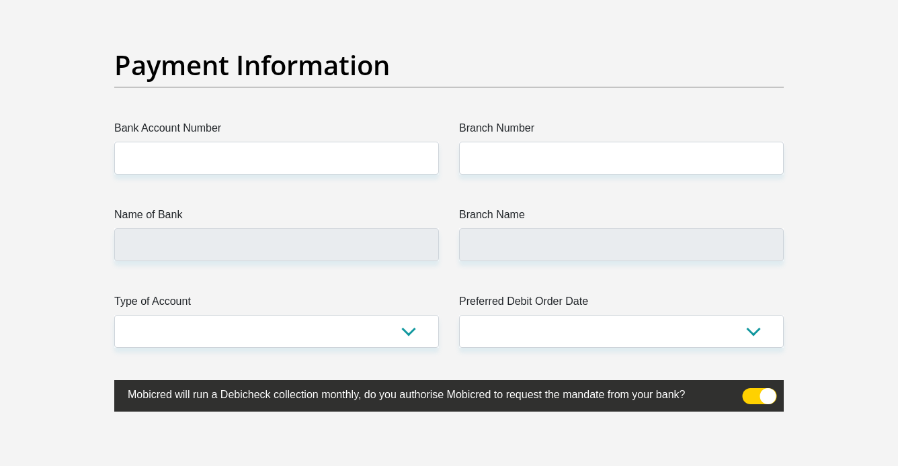
type input "0828068575"
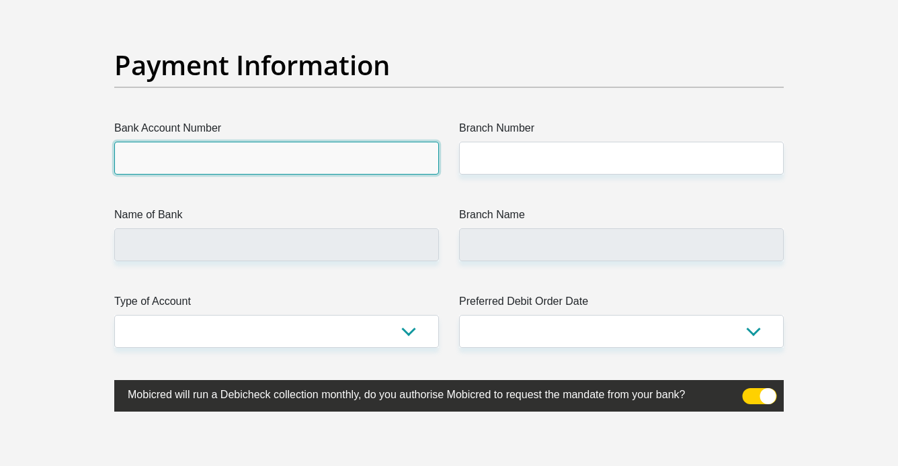
click at [230, 162] on input "Bank Account Number" at bounding box center [276, 158] width 325 height 33
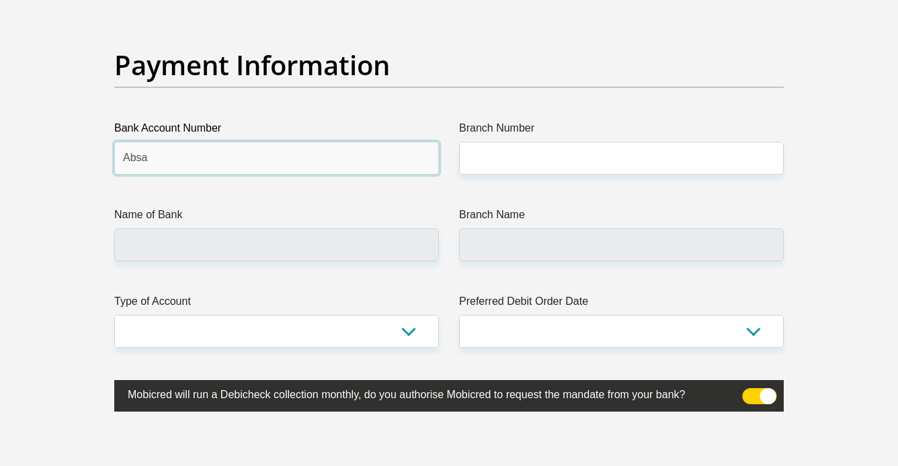
type input "Absa"
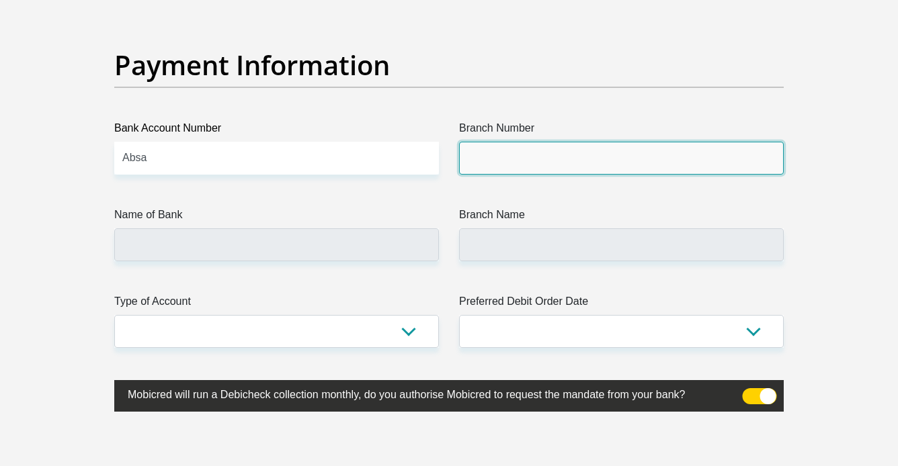
click at [497, 162] on input "Branch Number" at bounding box center [621, 158] width 325 height 33
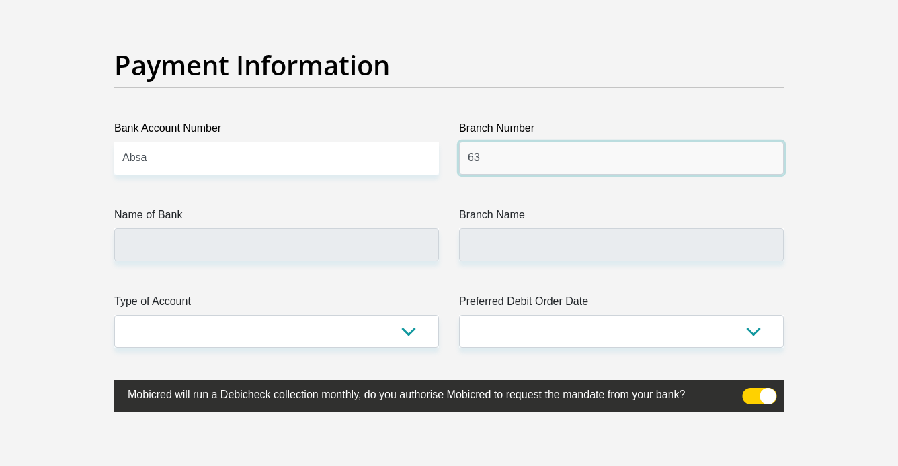
type input "6"
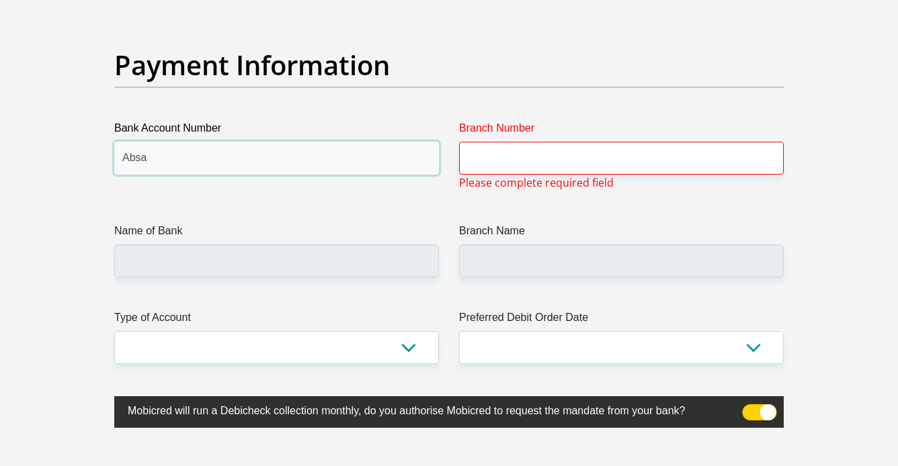
click at [374, 157] on input "Absa" at bounding box center [276, 158] width 325 height 33
click at [505, 149] on input "Branch Number" at bounding box center [621, 158] width 325 height 33
click at [370, 169] on input "4080493095" at bounding box center [276, 158] width 325 height 33
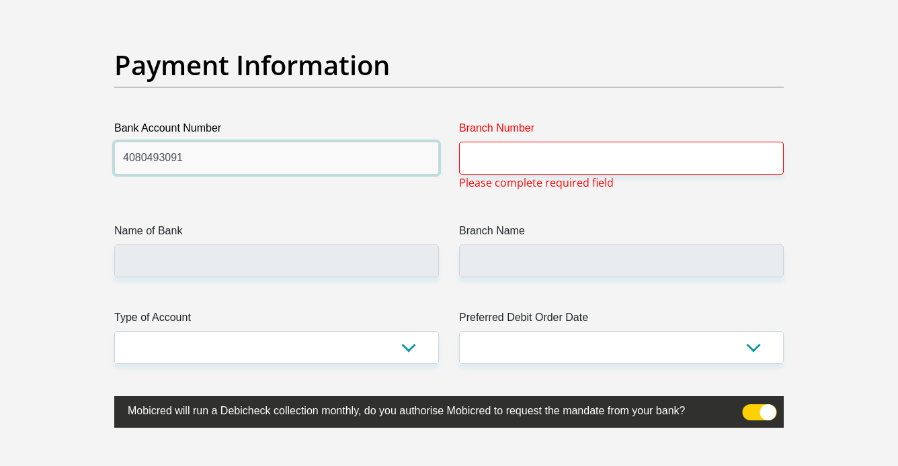
type input "4080493091"
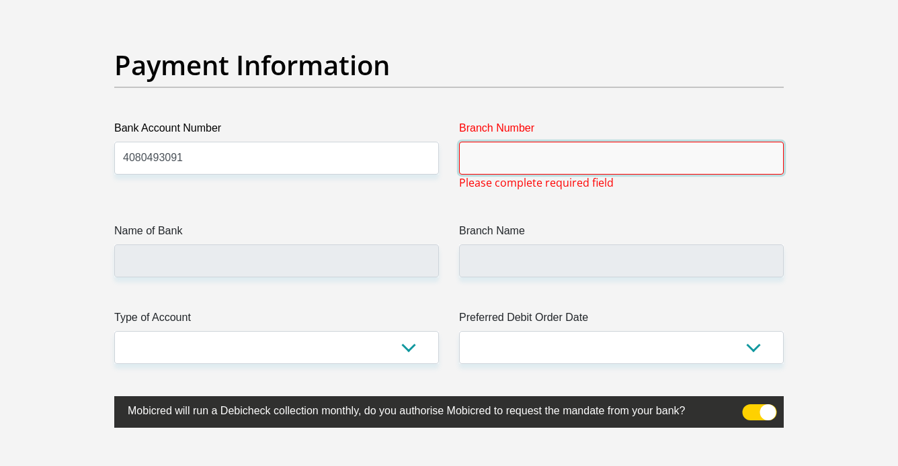
click at [550, 167] on input "Branch Number" at bounding box center [621, 158] width 325 height 33
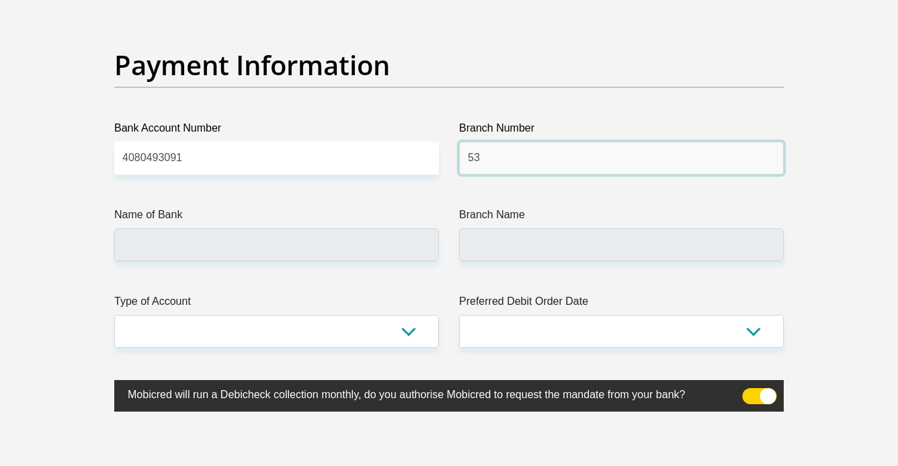
type input "5"
click at [442, 243] on div "Name of Bank" at bounding box center [276, 234] width 345 height 54
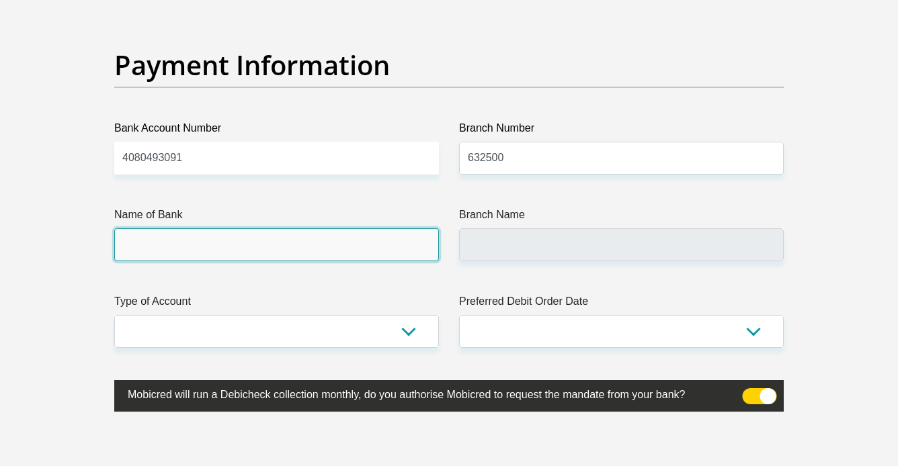
click at [419, 243] on input "Name of Bank" at bounding box center [276, 245] width 325 height 33
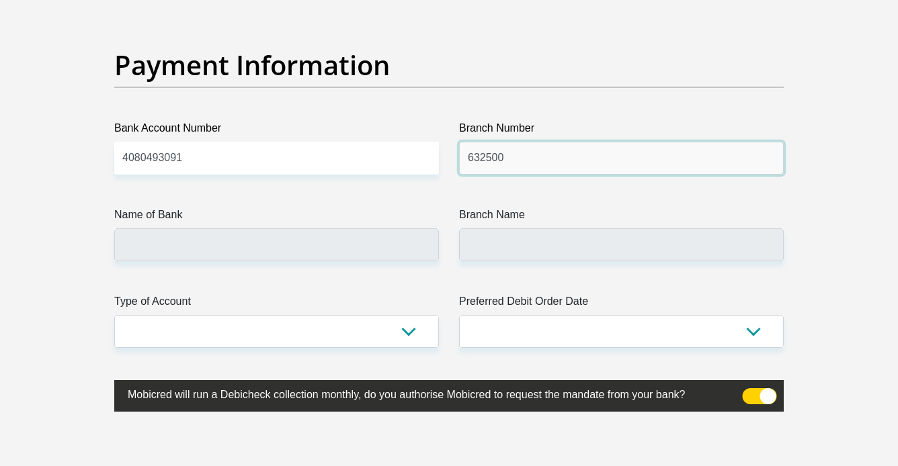
click at [507, 161] on input "632500" at bounding box center [621, 158] width 325 height 33
type input "632005"
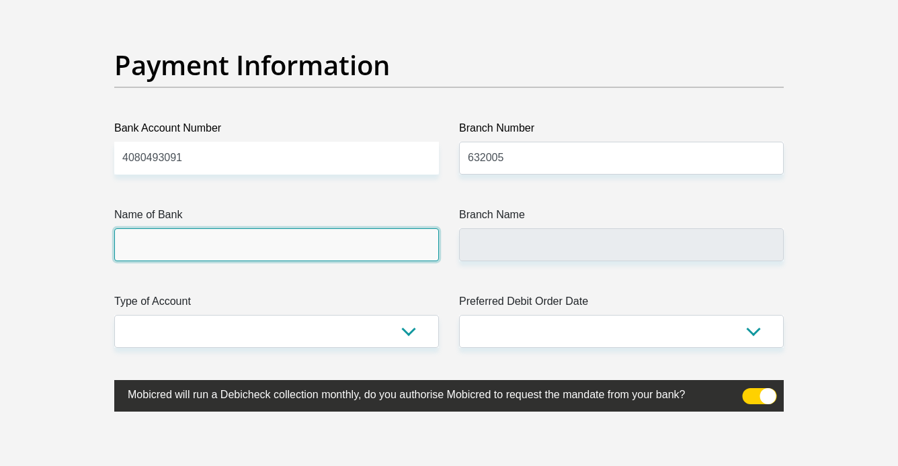
click at [336, 253] on input "Name of Bank" at bounding box center [276, 245] width 325 height 33
type input "ABSA BANK"
type input "ABSA ELECTRONIC SETTLEMENT CNT"
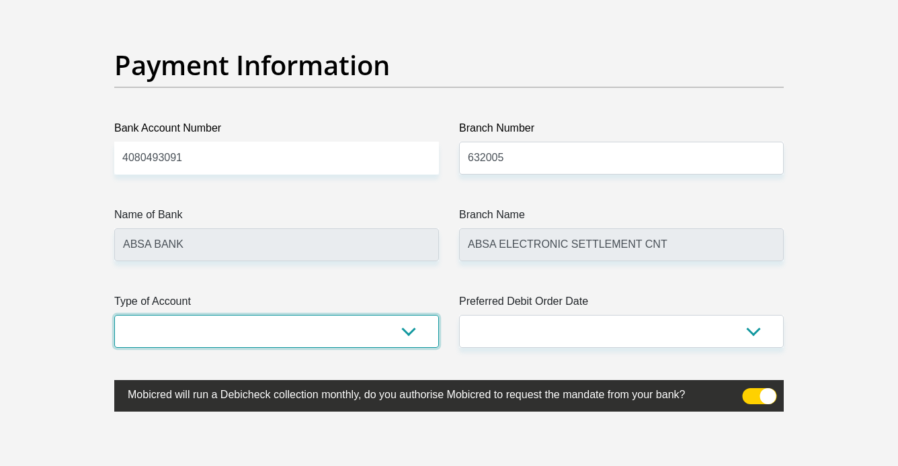
click at [399, 338] on select "Cheque Savings" at bounding box center [276, 331] width 325 height 33
select select "CUR"
click at [114, 315] on select "Cheque Savings" at bounding box center [276, 331] width 325 height 33
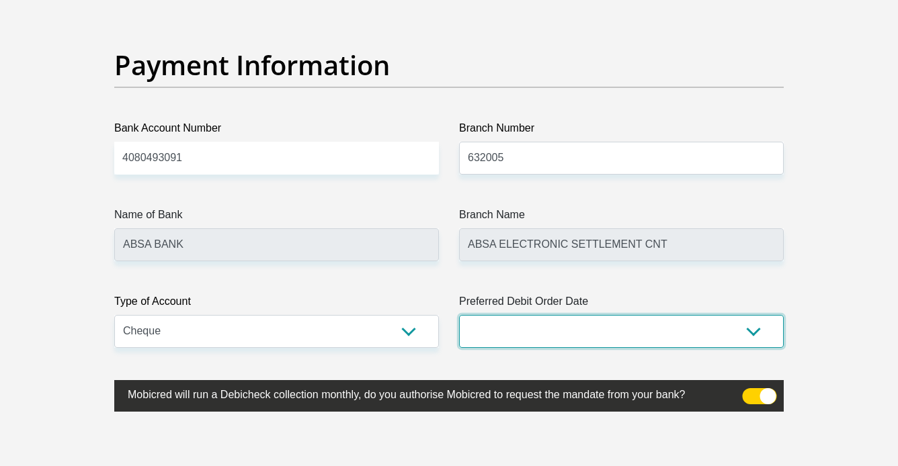
click at [608, 325] on select "1st 2nd 3rd 4th 5th 7th 18th 19th 20th 21st 22nd 23rd 24th 25th 26th 27th 28th …" at bounding box center [621, 331] width 325 height 33
select select "7"
click at [459, 315] on select "1st 2nd 3rd 4th 5th 7th 18th 19th 20th 21st 22nd 23rd 24th 25th 26th 27th 28th …" at bounding box center [621, 331] width 325 height 33
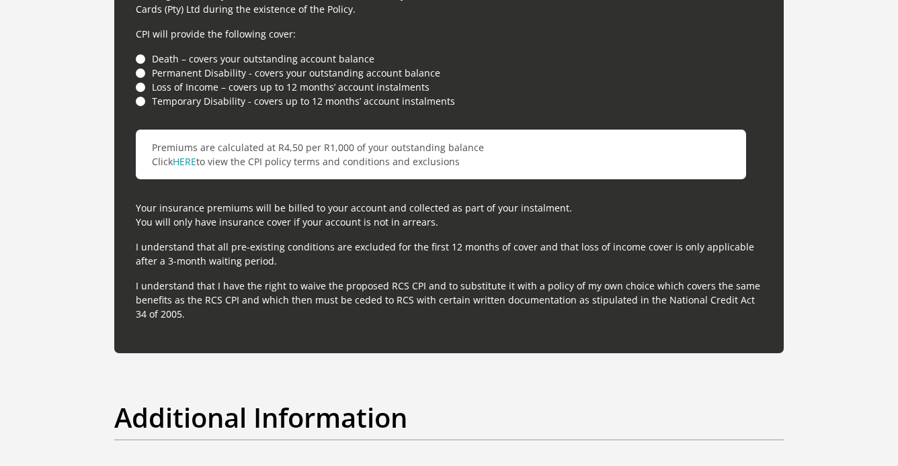
scroll to position [3817, 0]
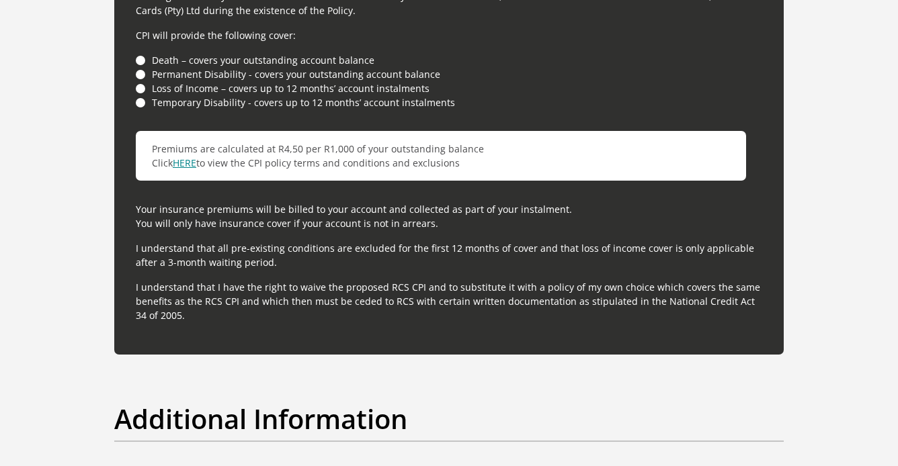
click at [188, 164] on link "HERE" at bounding box center [185, 163] width 24 height 13
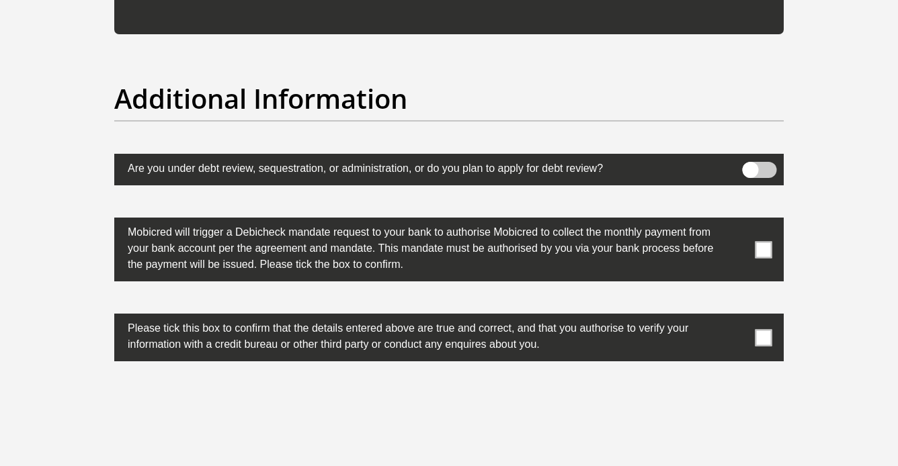
scroll to position [4158, 0]
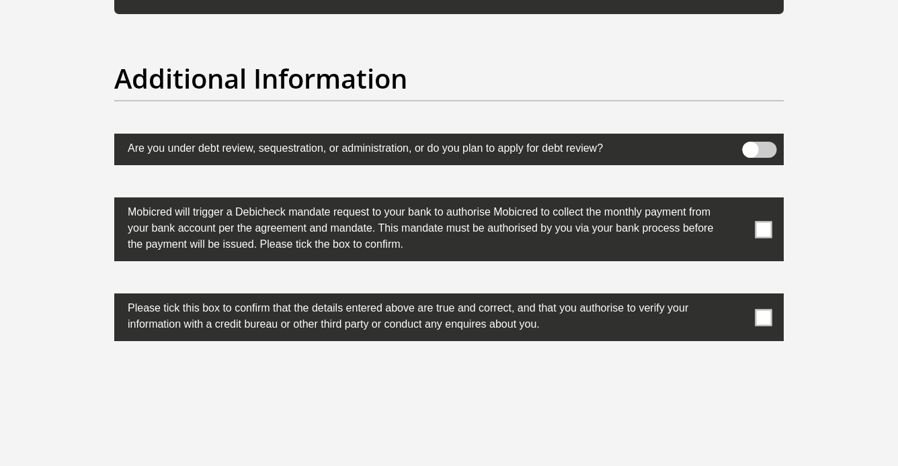
click at [760, 229] on span at bounding box center [763, 229] width 17 height 17
click at [737, 201] on input "checkbox" at bounding box center [737, 201] width 0 height 0
click at [765, 315] on span at bounding box center [763, 317] width 17 height 17
click at [737, 297] on input "checkbox" at bounding box center [737, 297] width 0 height 0
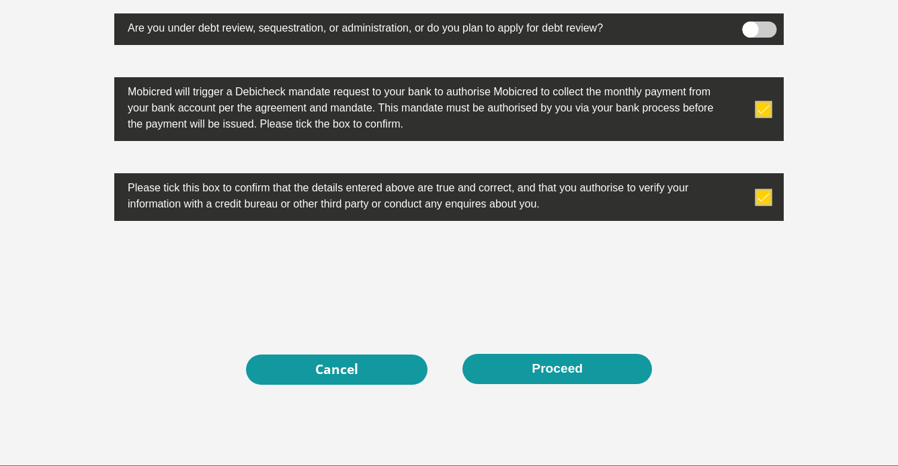
scroll to position [4280, 0]
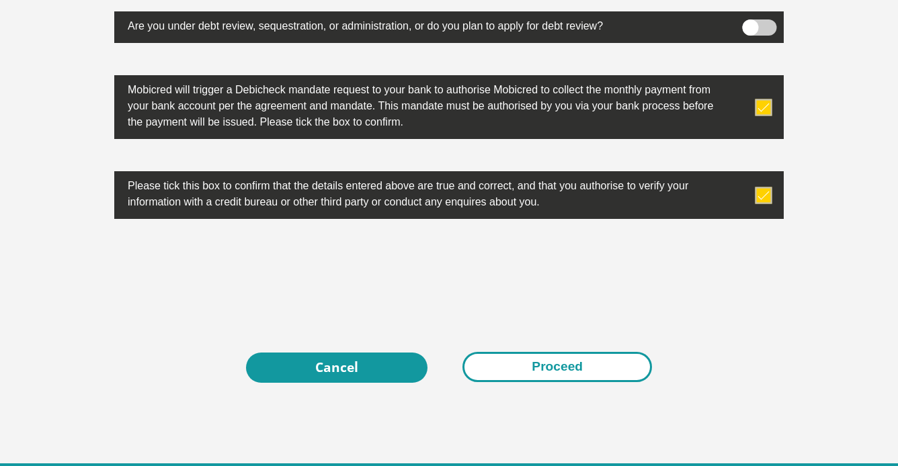
click at [552, 370] on button "Proceed" at bounding box center [557, 367] width 190 height 30
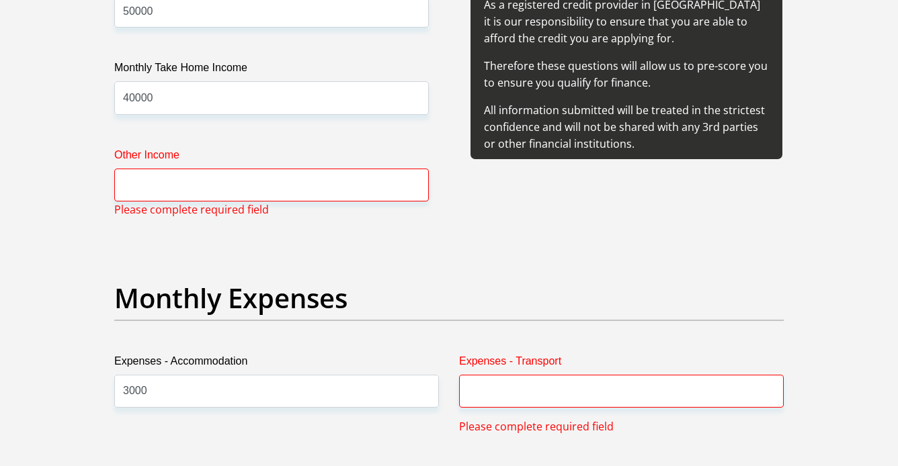
scroll to position [1692, 0]
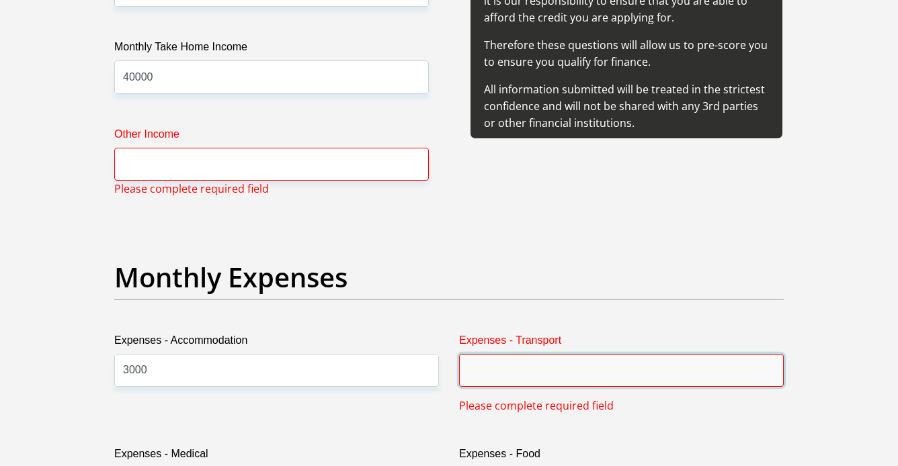
click at [552, 370] on input "Expenses - Transport" at bounding box center [621, 370] width 325 height 33
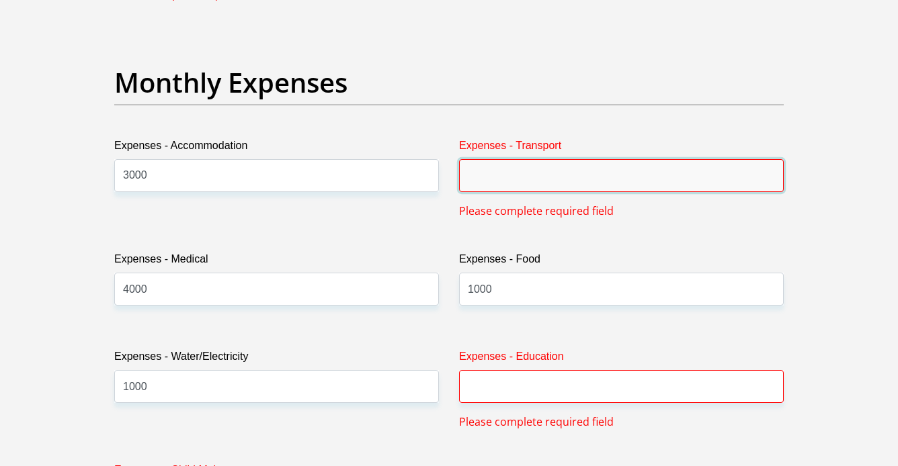
scroll to position [1893, 0]
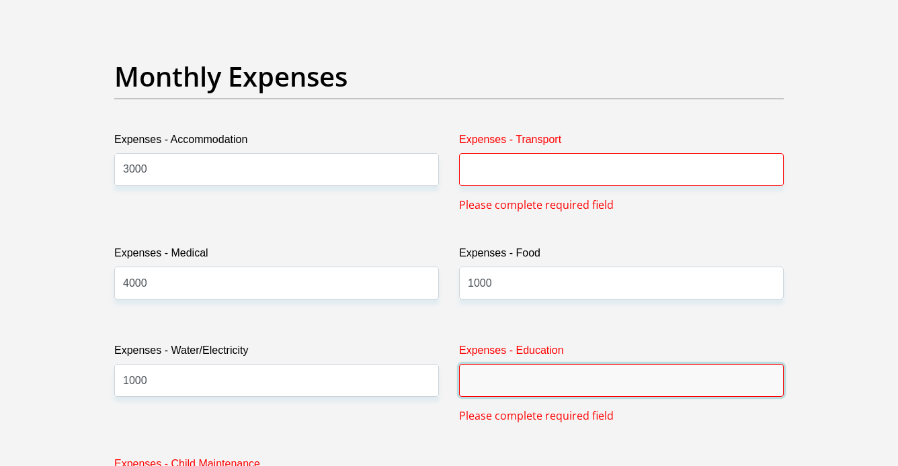
click at [552, 370] on input "Expenses - Education" at bounding box center [621, 380] width 325 height 33
type input "0"
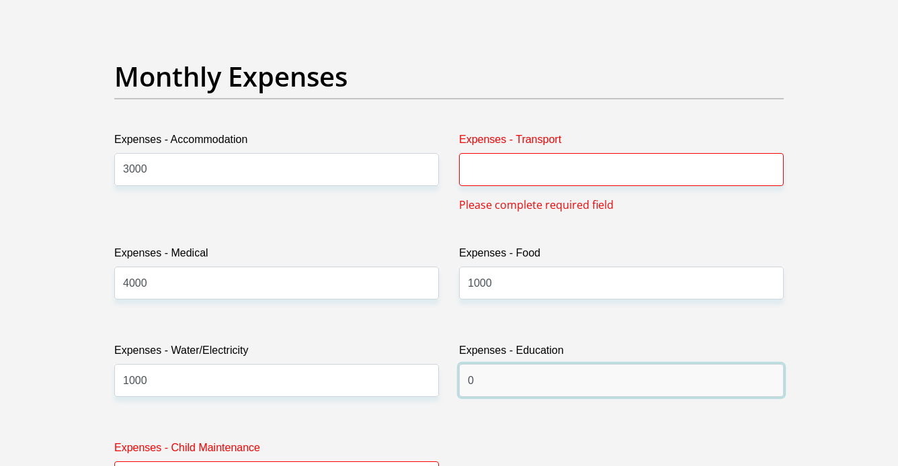
type input "0"
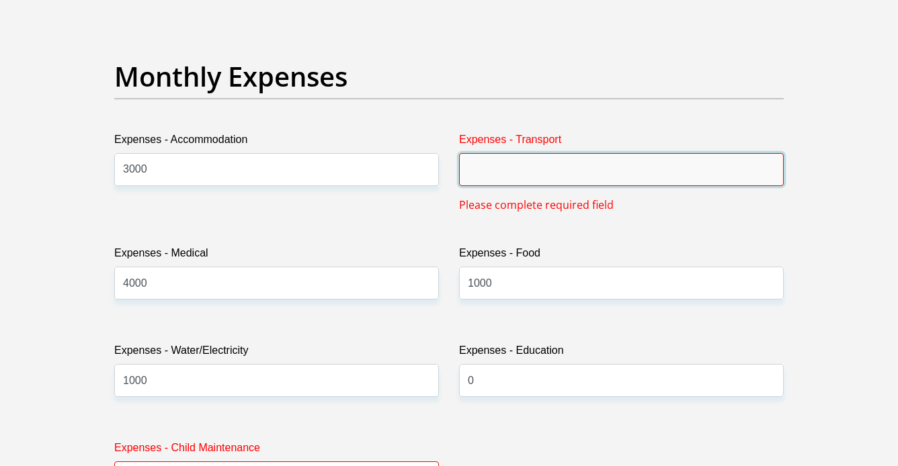
click at [562, 171] on input "Expenses - Transport" at bounding box center [621, 169] width 325 height 33
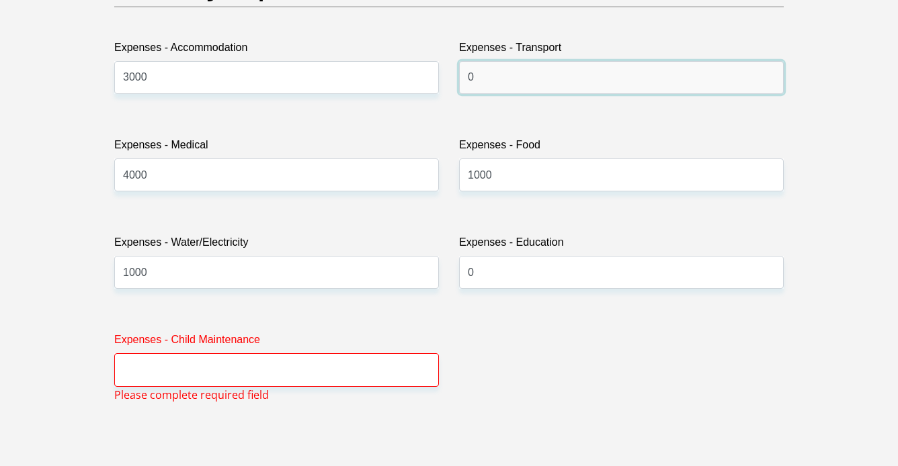
scroll to position [1985, 0]
type input "0"
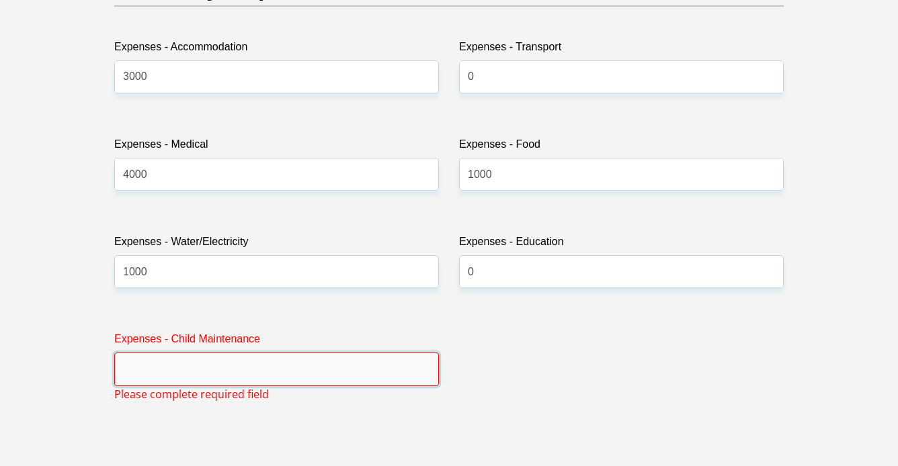
click at [326, 373] on input "Expenses - Child Maintenance" at bounding box center [276, 369] width 325 height 33
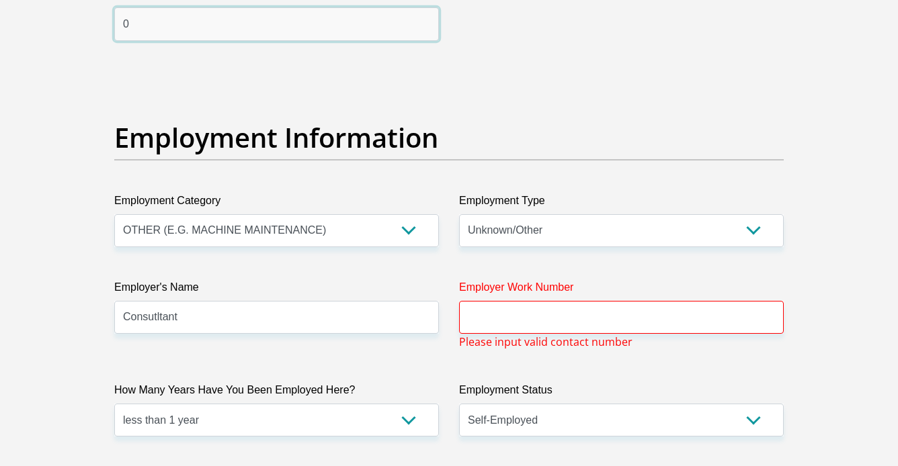
scroll to position [2358, 0]
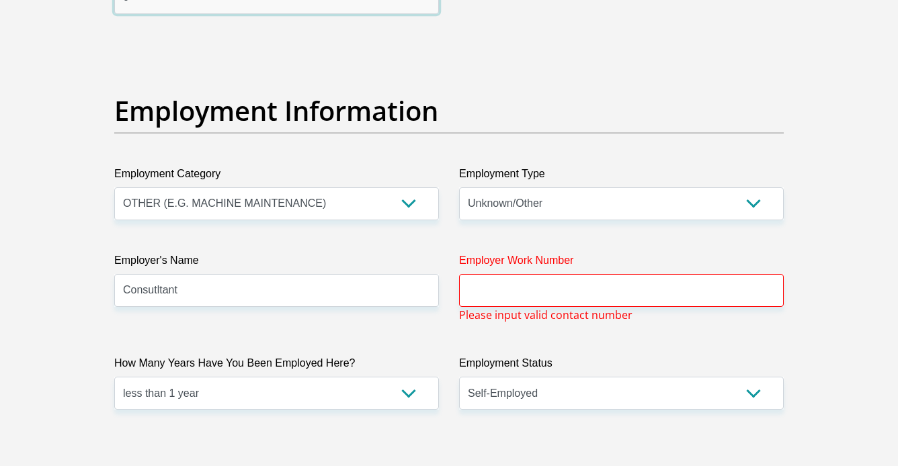
type input "0"
click at [504, 298] on input "Employer Work Number" at bounding box center [621, 290] width 325 height 33
click at [422, 276] on input "Consutltant" at bounding box center [276, 290] width 325 height 33
click at [519, 210] on select "College/Lecturer Craft Seller Creative Driver Executive Farmer Forces - Non Com…" at bounding box center [621, 204] width 325 height 33
click at [502, 291] on input "0" at bounding box center [621, 290] width 325 height 33
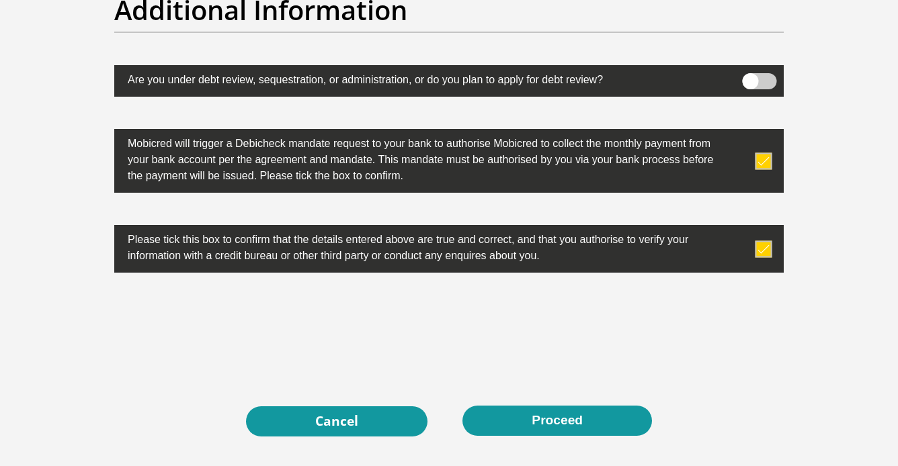
scroll to position [4226, 0]
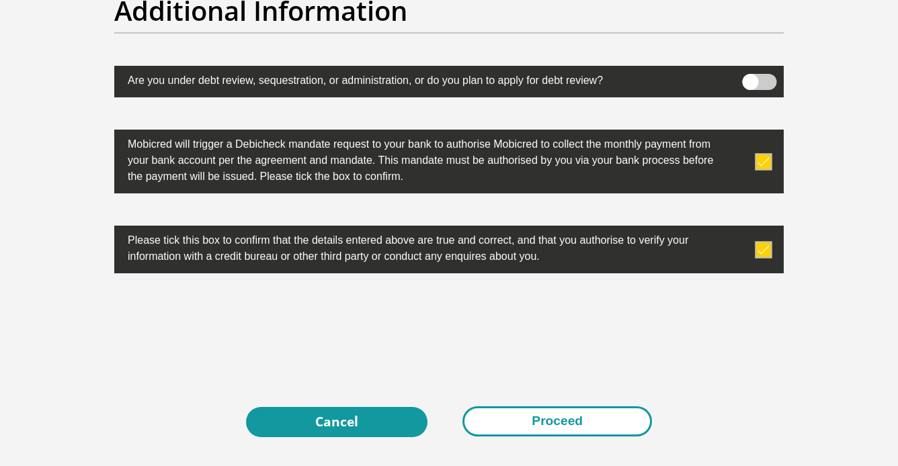
type input "0828801212"
click at [509, 420] on button "Proceed" at bounding box center [557, 422] width 190 height 30
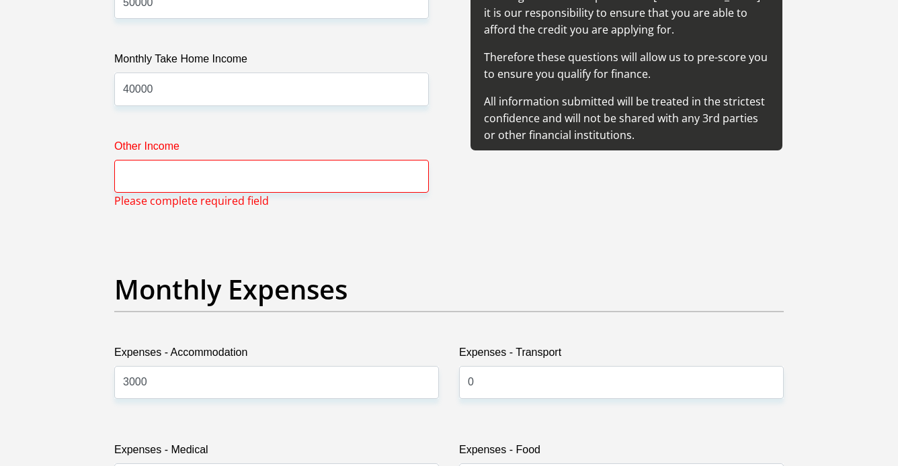
scroll to position [1671, 0]
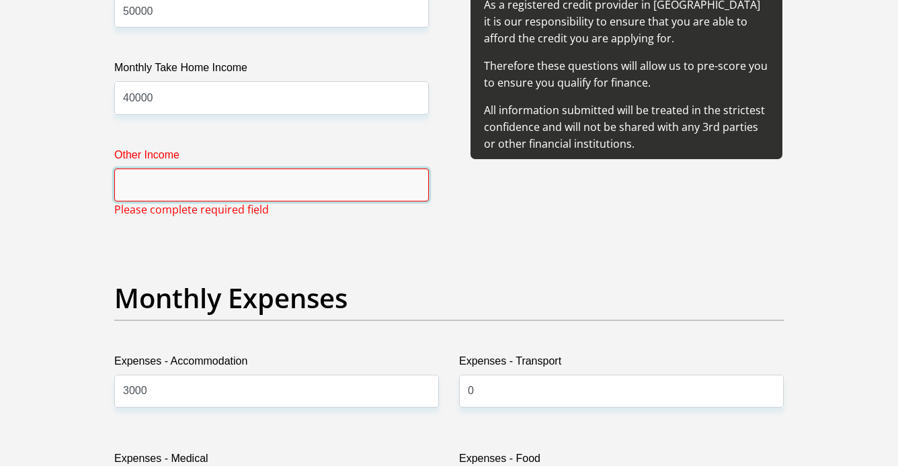
click at [326, 197] on input "Other Income" at bounding box center [271, 185] width 315 height 33
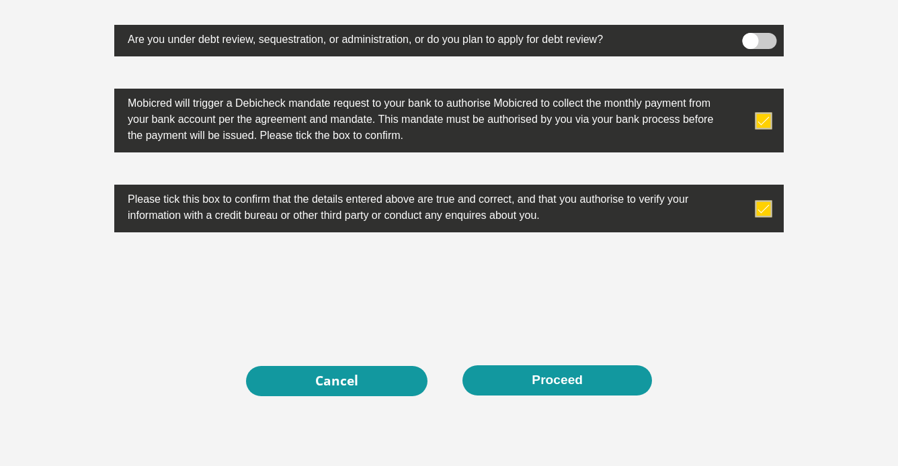
scroll to position [4356, 0]
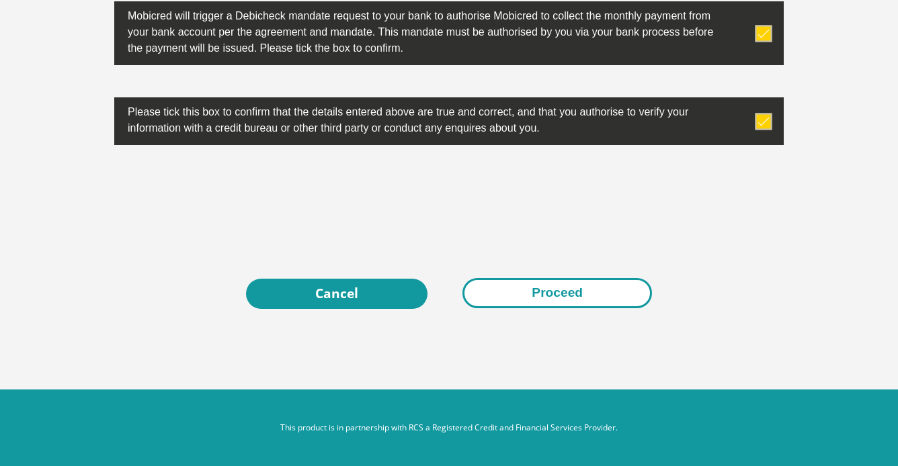
type input "0"
click at [543, 303] on button "Proceed" at bounding box center [557, 293] width 190 height 30
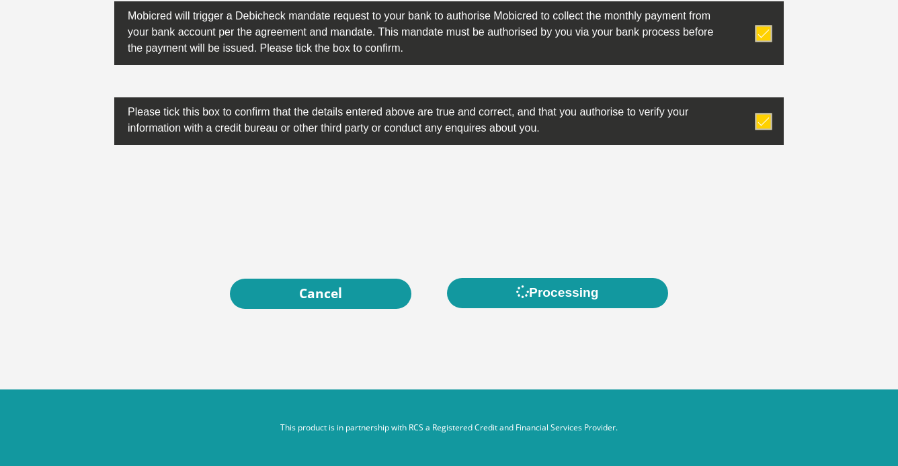
scroll to position [0, 0]
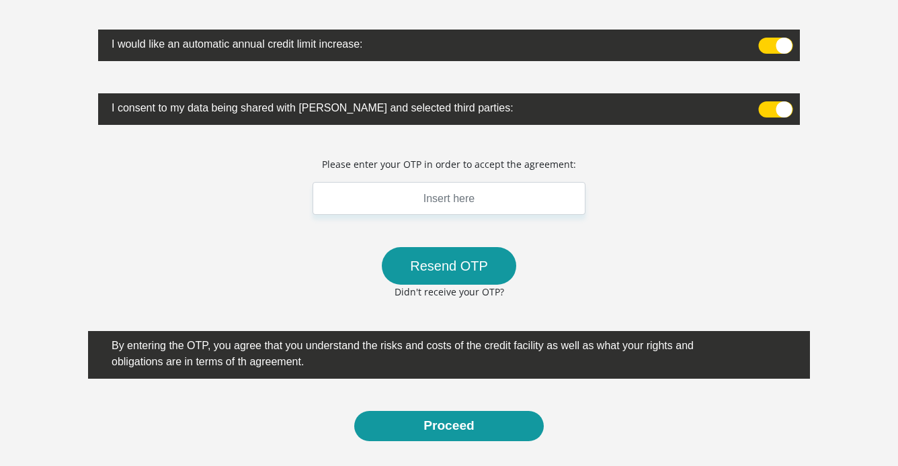
scroll to position [329, 0]
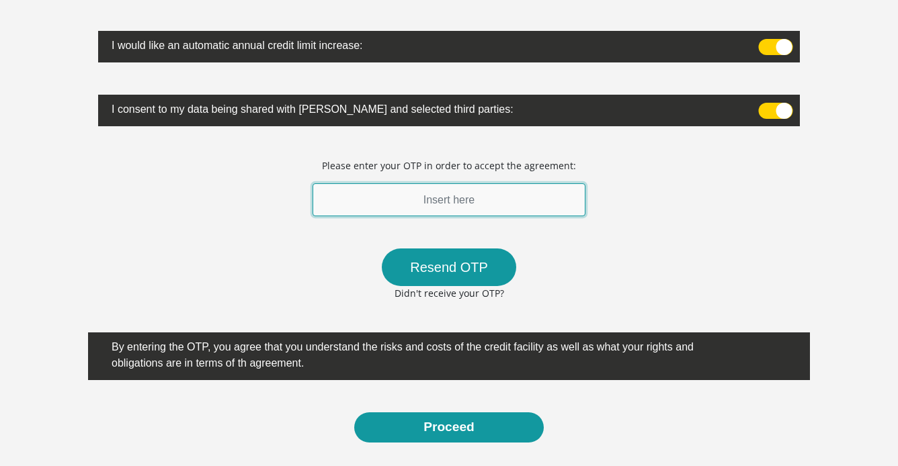
click at [493, 206] on input "text" at bounding box center [449, 199] width 273 height 33
click at [398, 202] on input "text" at bounding box center [449, 199] width 273 height 33
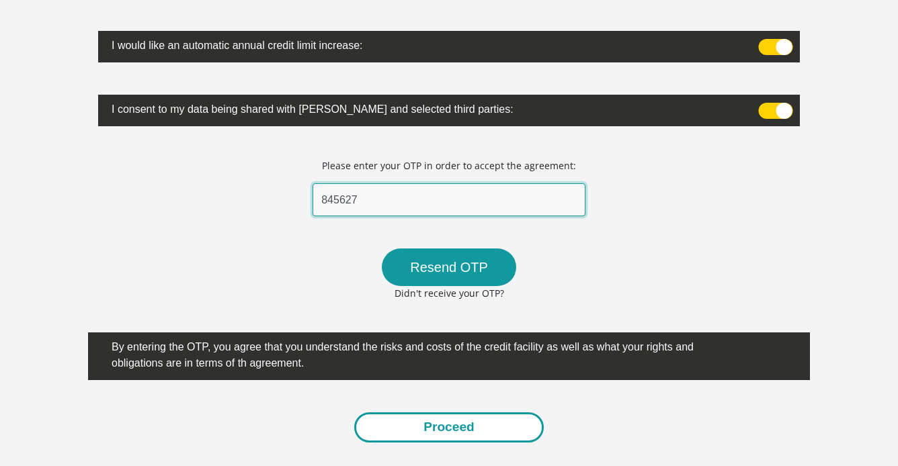
type input "845627"
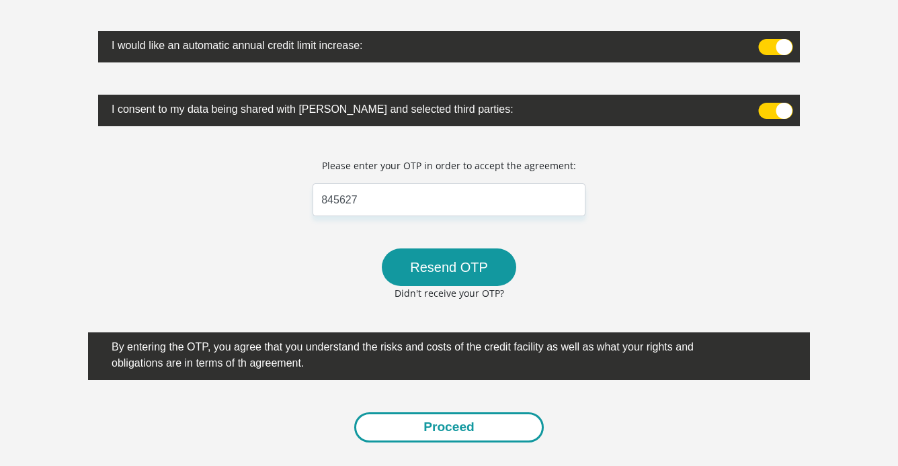
click at [443, 419] on button "Proceed" at bounding box center [449, 428] width 190 height 30
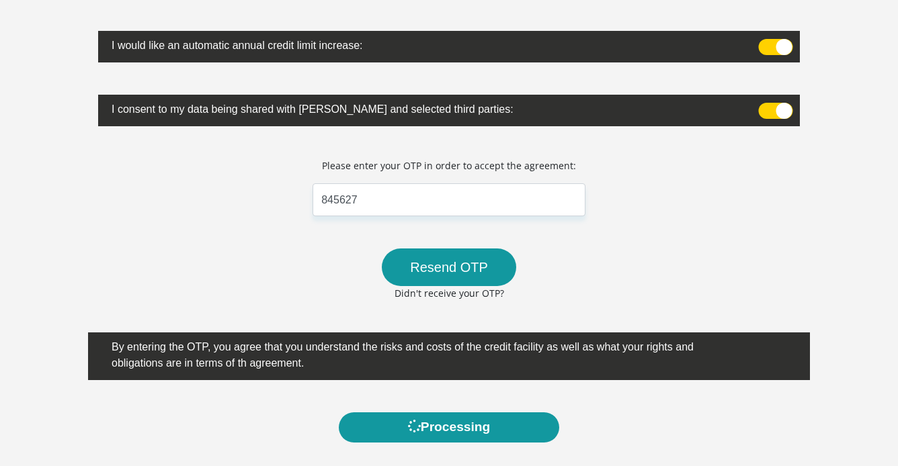
scroll to position [0, 0]
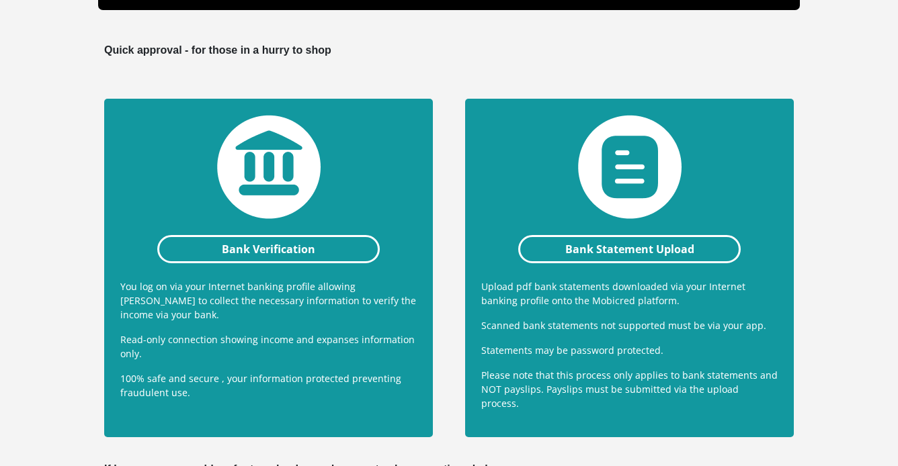
scroll to position [233, 0]
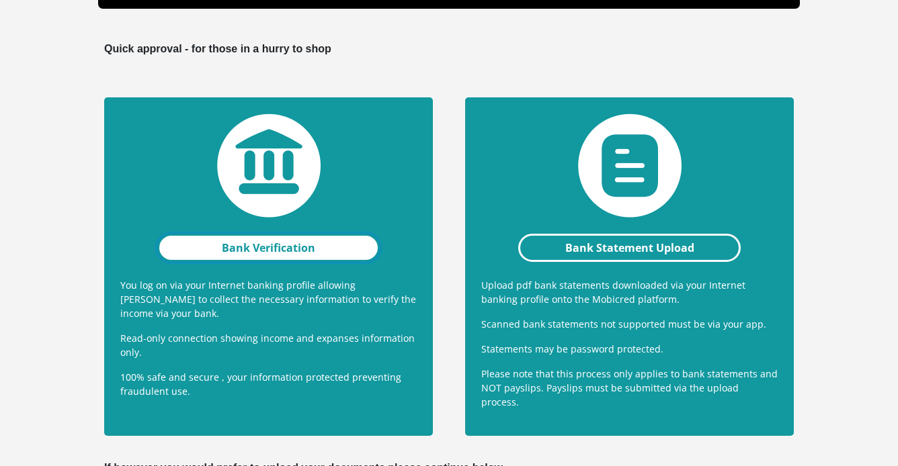
click at [312, 251] on link "Bank Verification" at bounding box center [268, 248] width 222 height 28
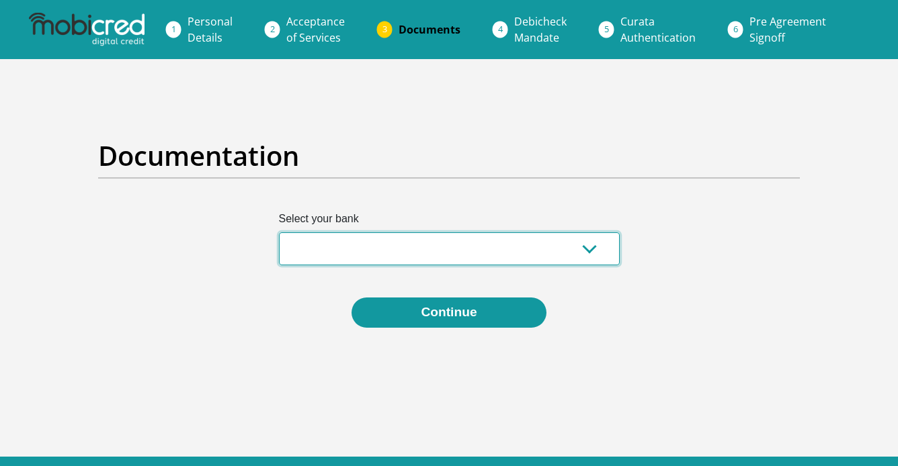
click at [550, 249] on select "Absa Capitec Bank Discovery Bank First National Bank Nedbank Standard Bank Tyme…" at bounding box center [449, 249] width 341 height 33
select select "{"id":"5","title":"Absa","institution":"Absa","alias":"absa","country":"ZA","br…"
click at [279, 233] on select "Absa Capitec Bank Discovery Bank First National Bank Nedbank Standard Bank Tyme…" at bounding box center [449, 249] width 341 height 33
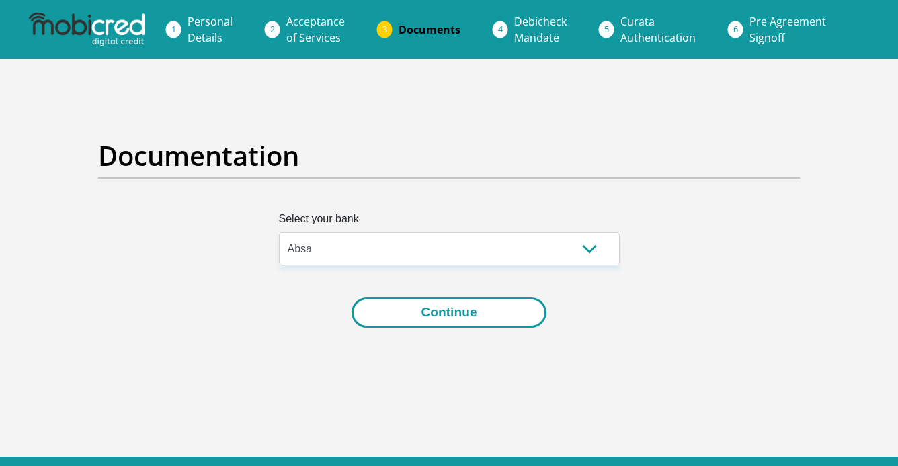
click at [484, 318] on button "Continue" at bounding box center [448, 313] width 194 height 30
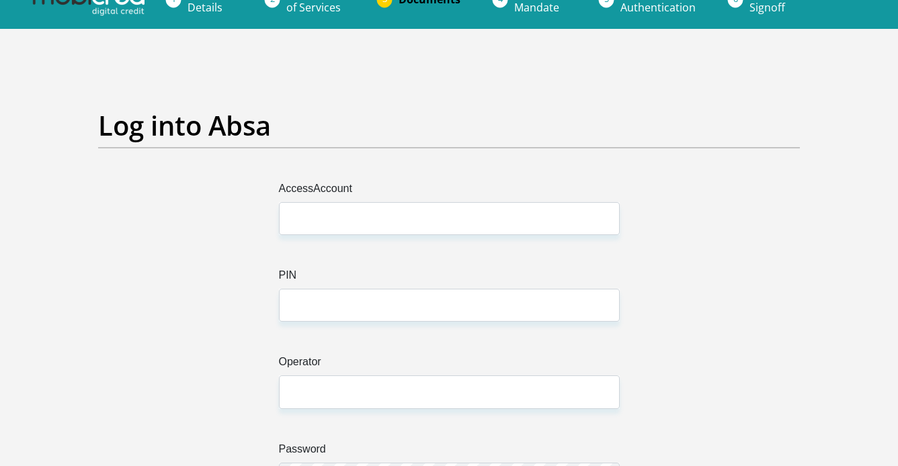
scroll to position [45, 0]
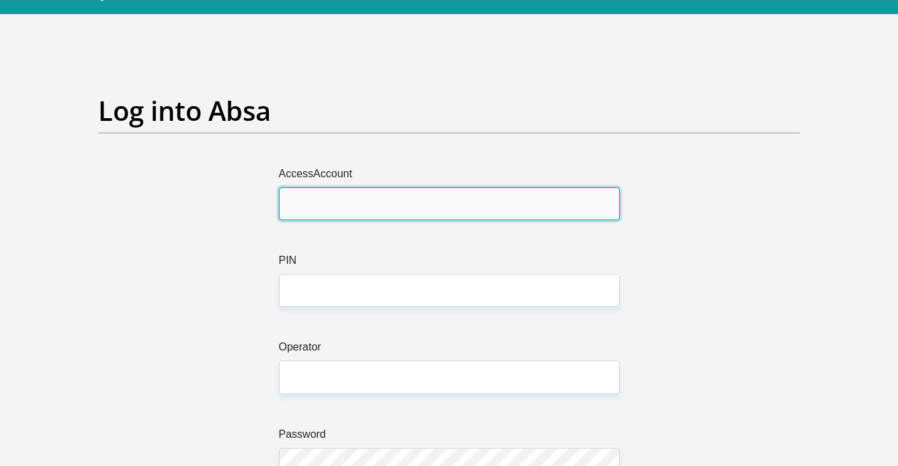
click at [373, 200] on input "AccessAccount" at bounding box center [449, 204] width 341 height 33
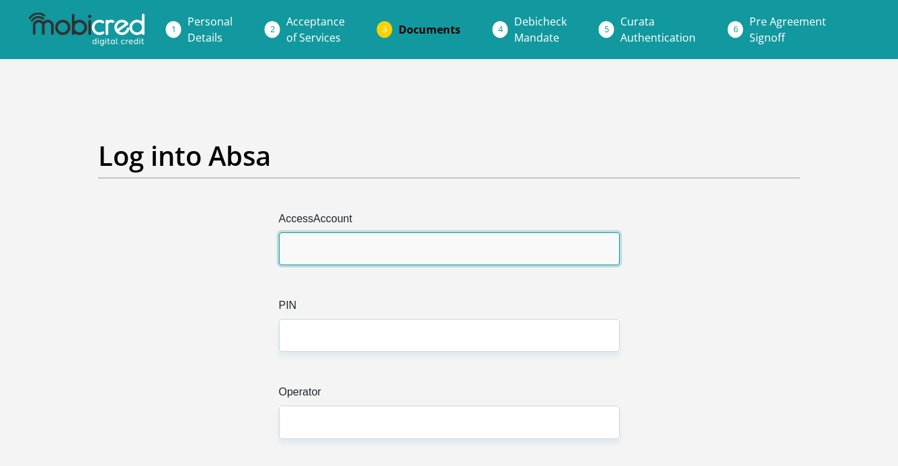
scroll to position [0, 0]
click at [561, 241] on input "AccessAccount" at bounding box center [449, 249] width 341 height 33
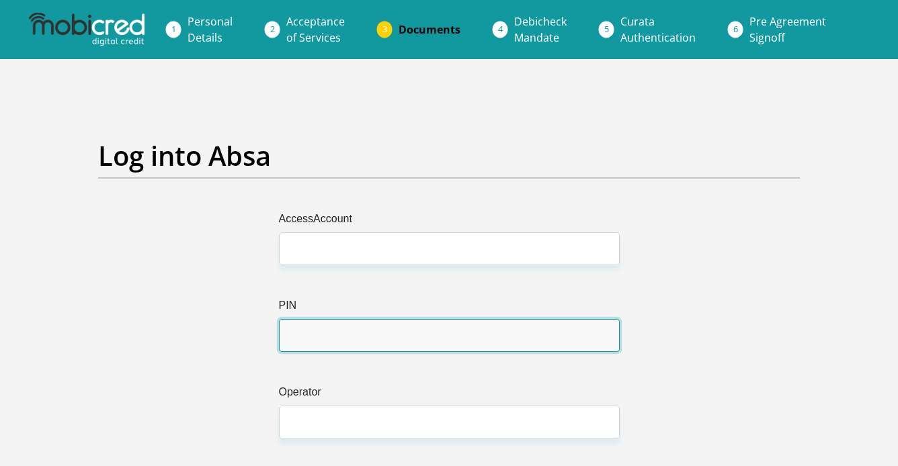
click at [431, 339] on input "PIN" at bounding box center [449, 335] width 341 height 33
click at [279, 440] on div at bounding box center [279, 440] width 0 height 0
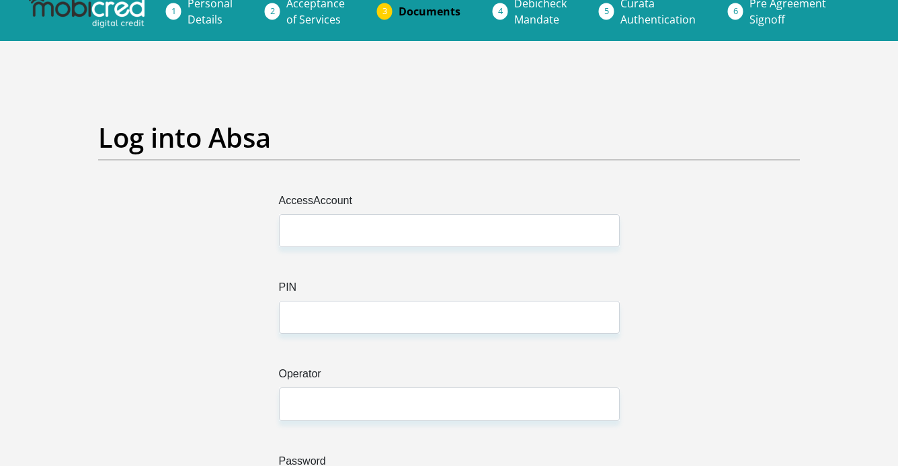
scroll to position [269, 0]
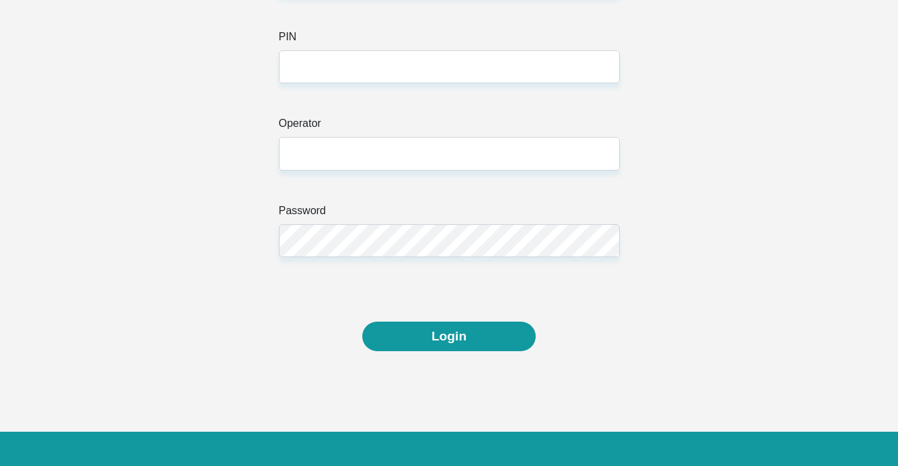
click at [604, 271] on div "AccessAccount PIN Operator Password" at bounding box center [449, 115] width 361 height 347
click at [279, 257] on div at bounding box center [279, 257] width 0 height 0
click at [667, 297] on div "AccessAccount PIN Operator Password" at bounding box center [449, 132] width 722 height 380
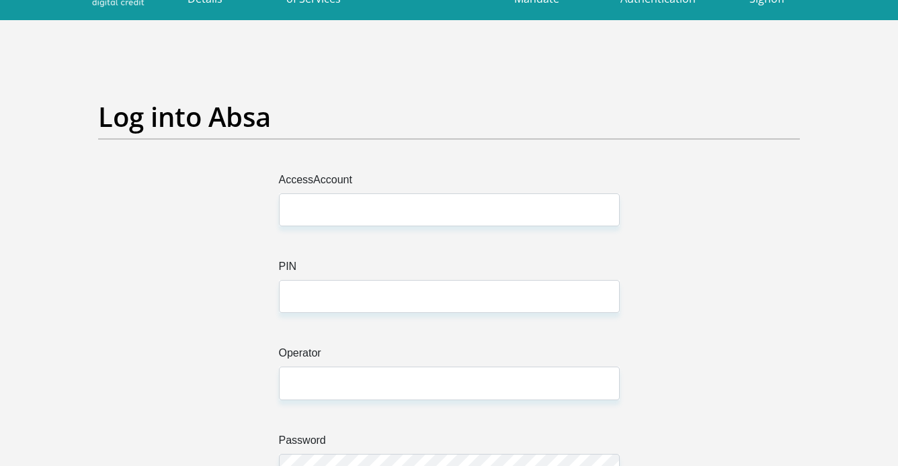
scroll to position [0, 0]
